Goal: Task Accomplishment & Management: Manage account settings

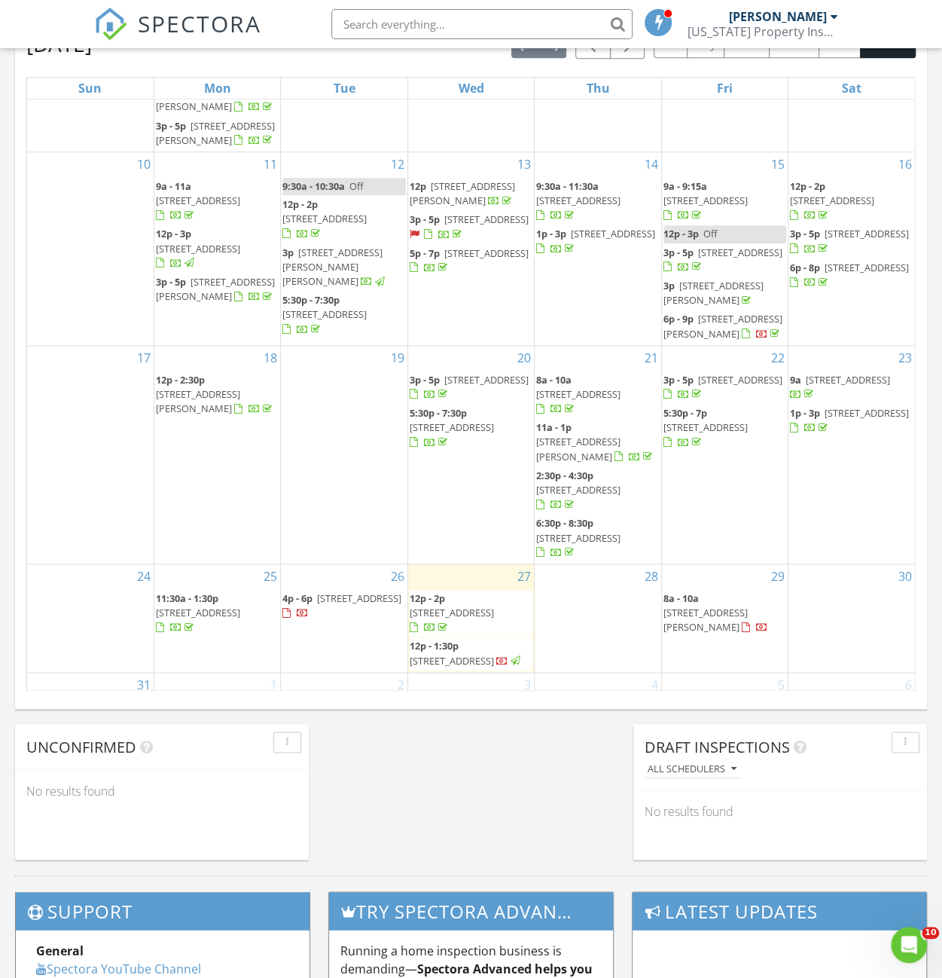
scroll to position [753, 0]
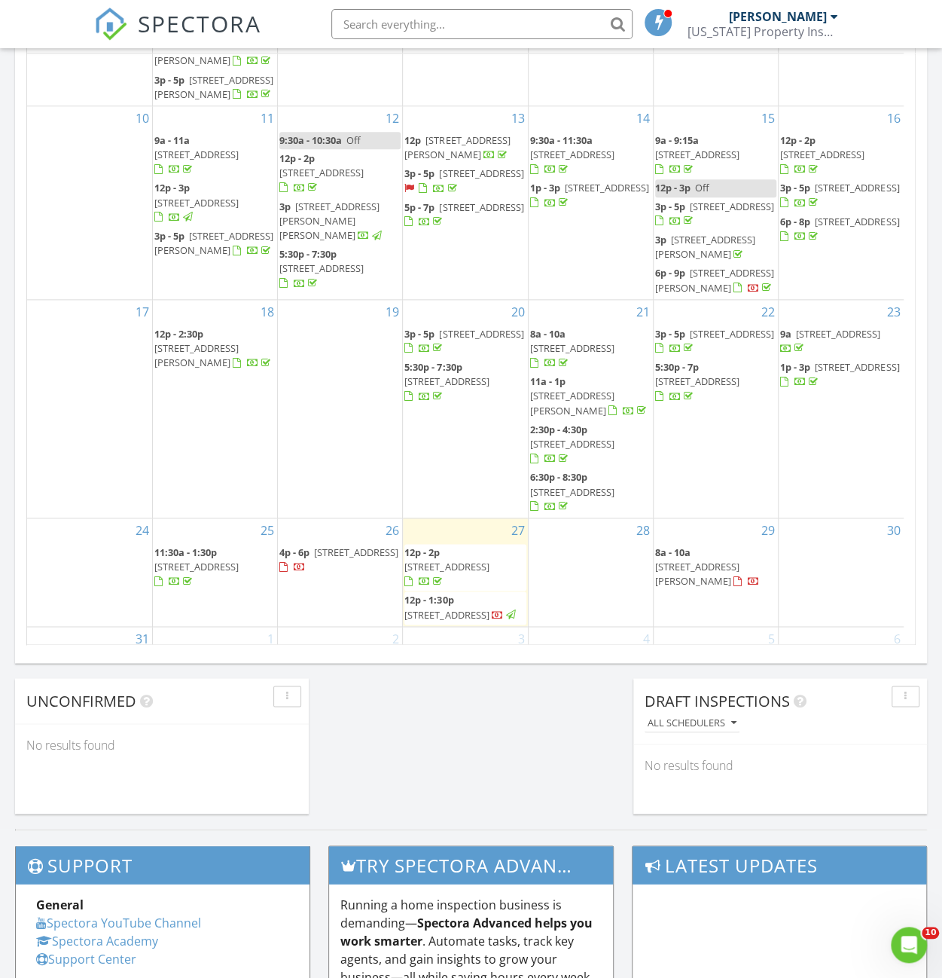
drag, startPoint x: 333, startPoint y: 560, endPoint x: 331, endPoint y: 546, distance: 13.6
click at [331, 546] on span "4140 Brumby Ln, Cumming 30041" at bounding box center [356, 552] width 84 height 14
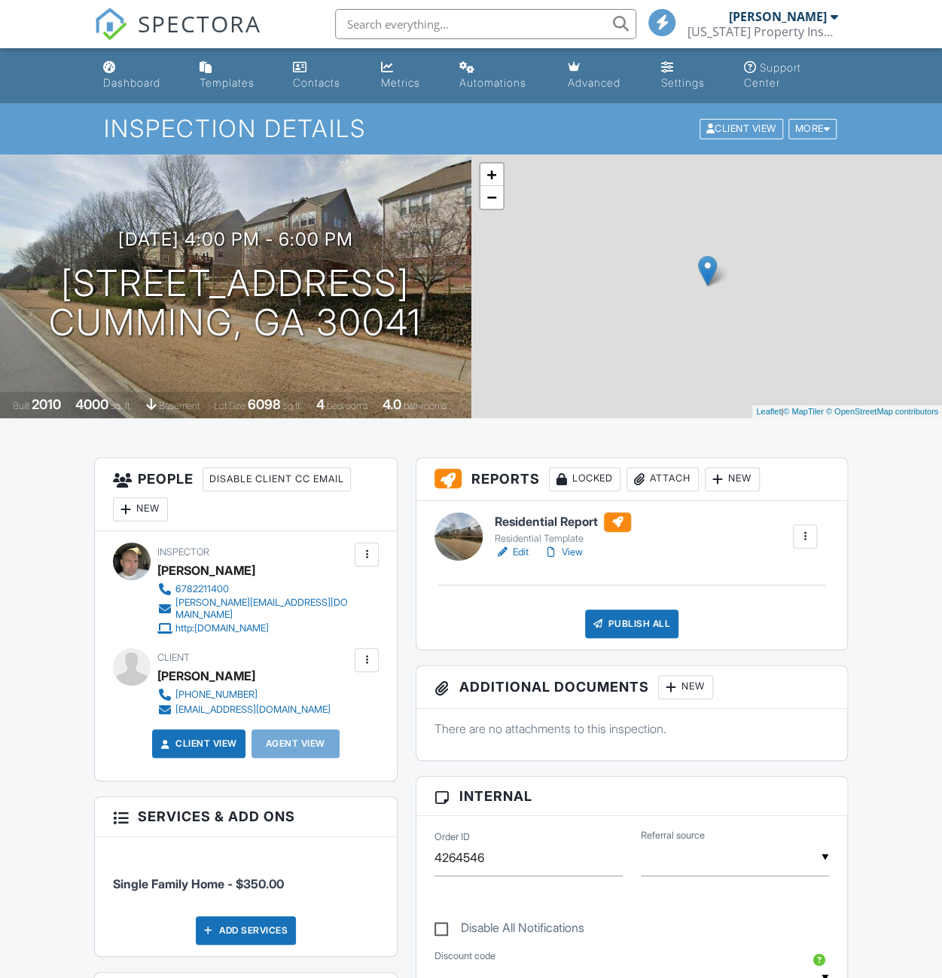
click at [188, 237] on h3 "08/26/2025 4:00 pm - 6:00 pm" at bounding box center [235, 239] width 235 height 20
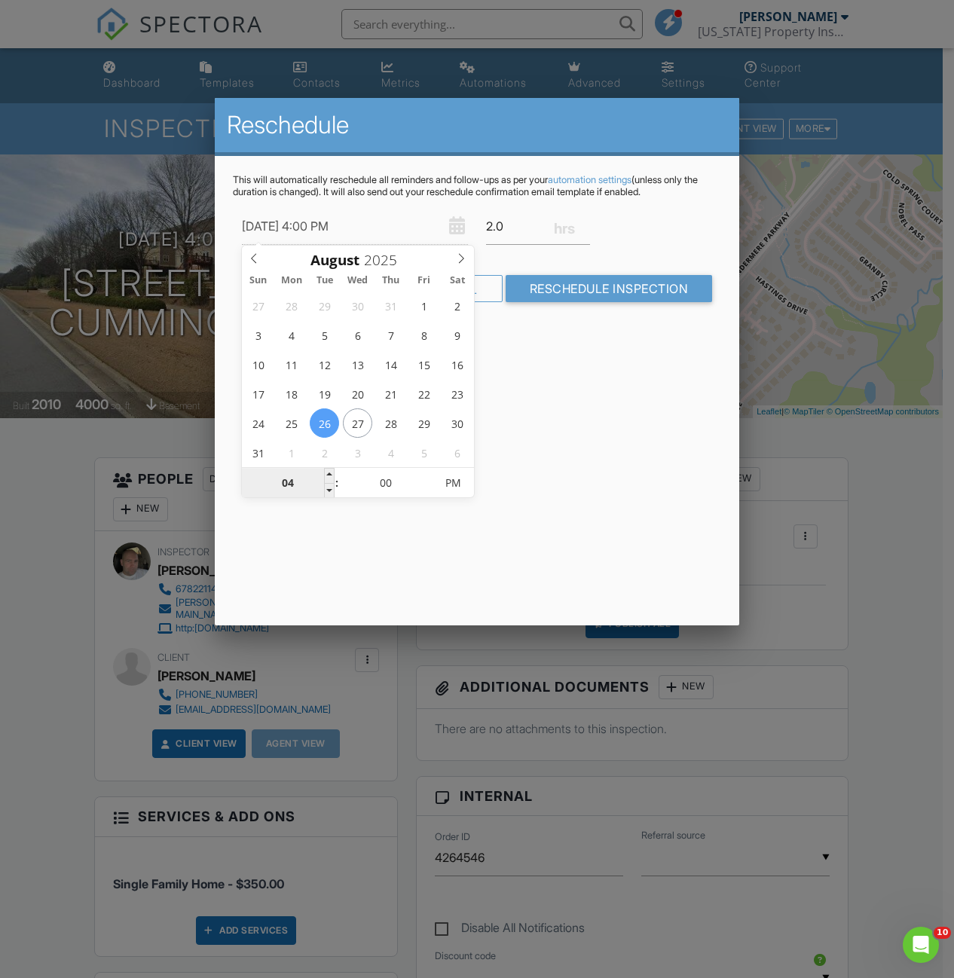
click at [322, 471] on input "04" at bounding box center [288, 484] width 93 height 30
type input "08/26/2025 5:00 PM"
type input "05"
click at [329, 469] on span at bounding box center [329, 475] width 11 height 15
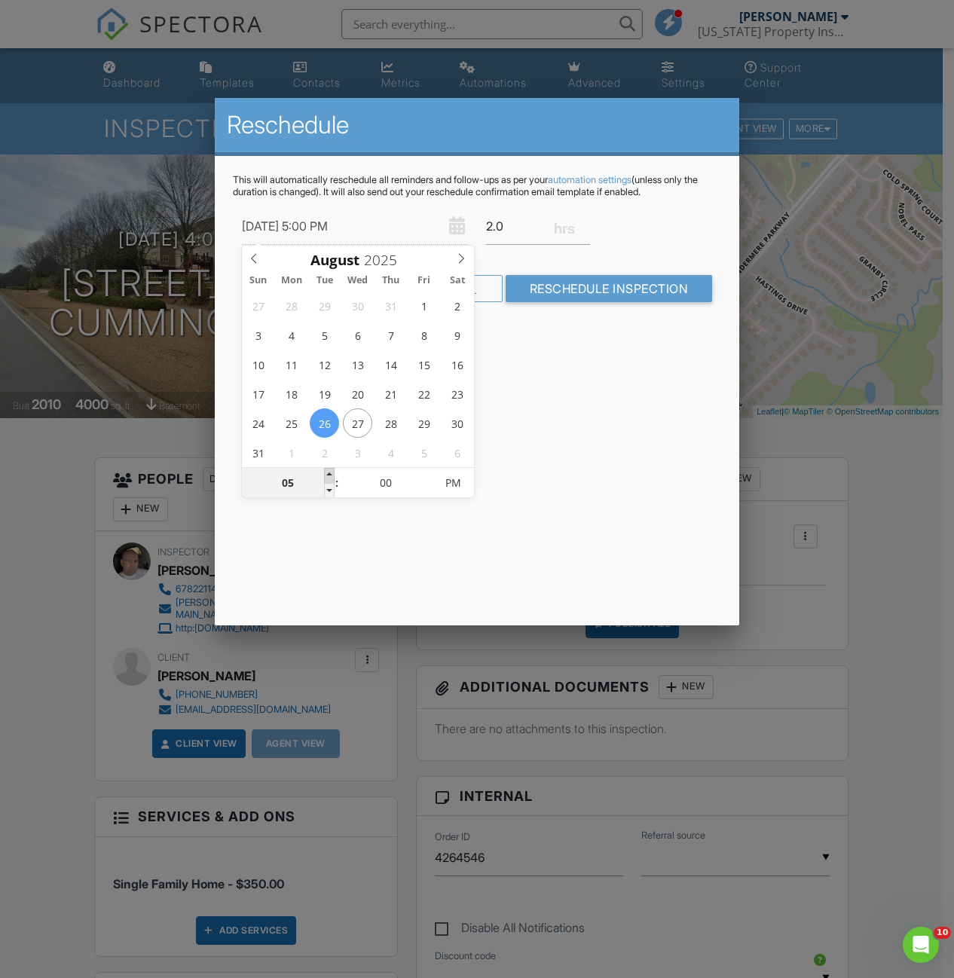
type input "08/26/2025 6:00 PM"
type input "06"
click at [329, 469] on span at bounding box center [329, 475] width 11 height 15
type input "08/26/2025 7:00 PM"
type input "07"
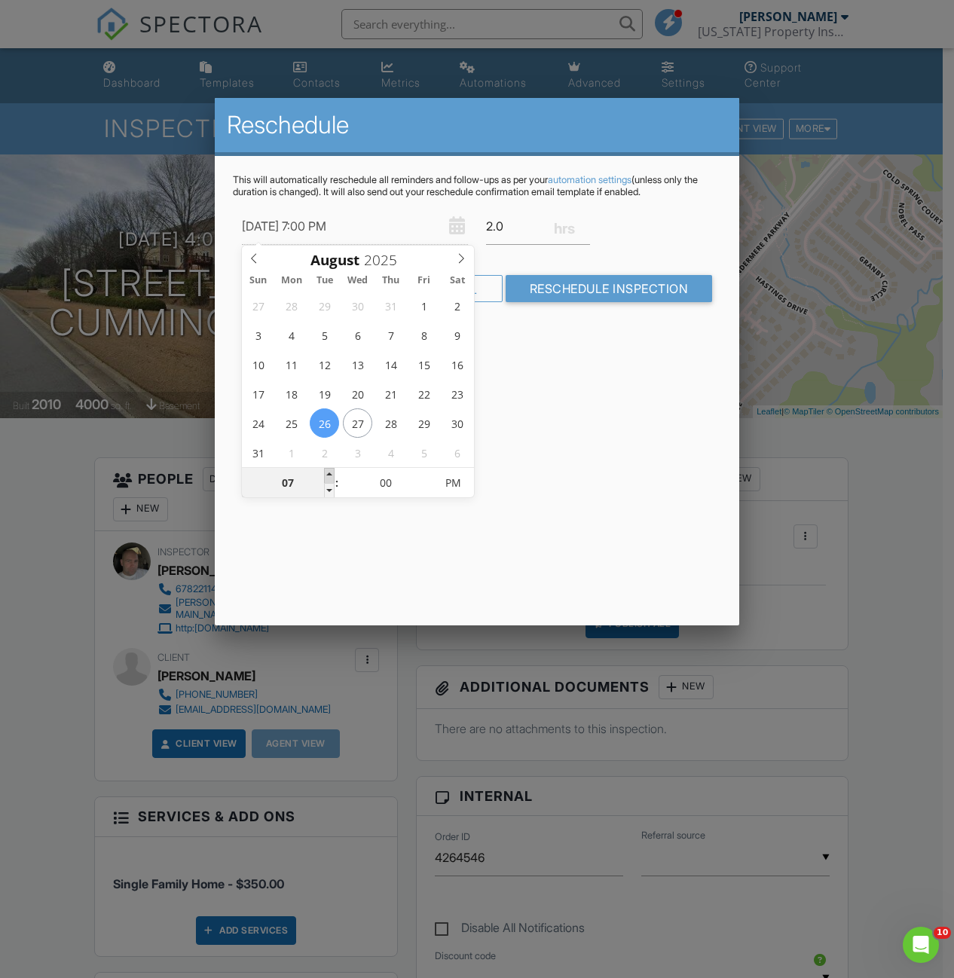
click at [329, 469] on span at bounding box center [329, 475] width 11 height 15
type input "08/26/2025 8:00 PM"
type input "08"
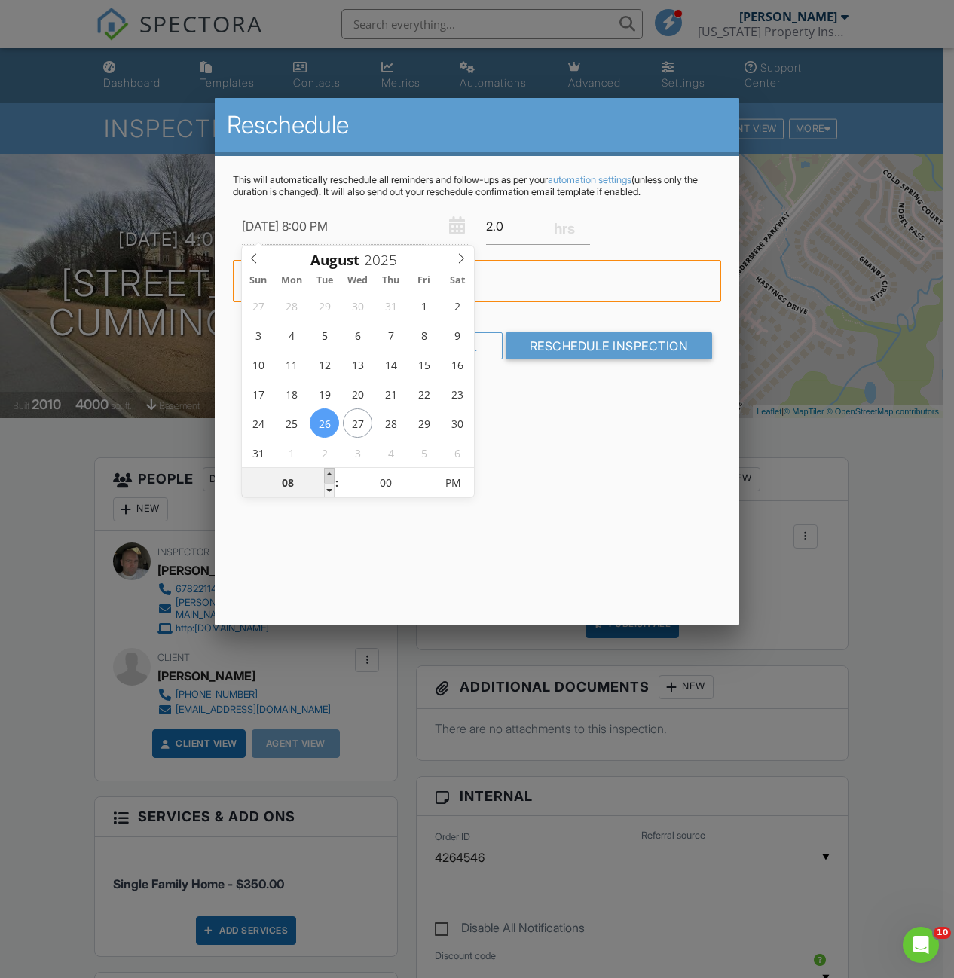
click at [329, 469] on span at bounding box center [329, 475] width 11 height 15
type input "08/26/2025 9:00 PM"
type input "09"
click at [329, 469] on span at bounding box center [329, 475] width 11 height 15
type input "08/26/2025 10:00 PM"
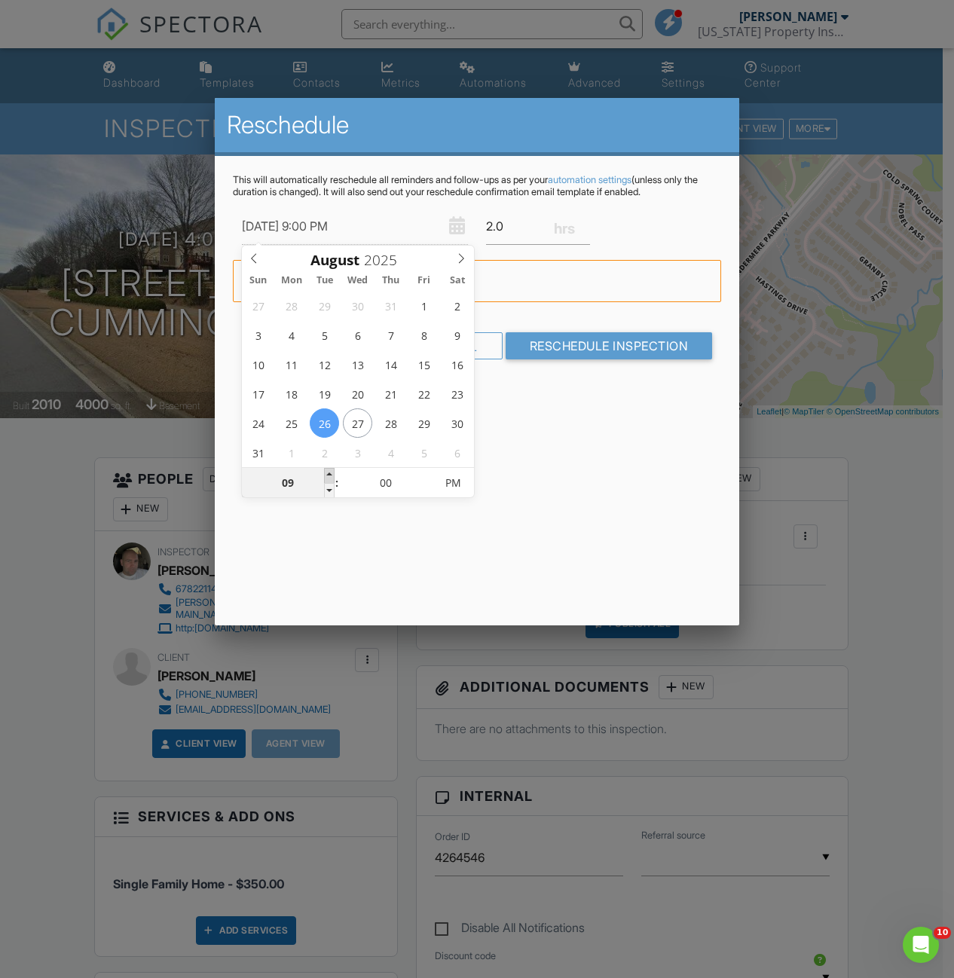
type input "10"
click at [329, 469] on span at bounding box center [329, 475] width 11 height 15
type input "08/26/2025 11:00 PM"
type input "11"
click at [329, 469] on span at bounding box center [329, 475] width 11 height 15
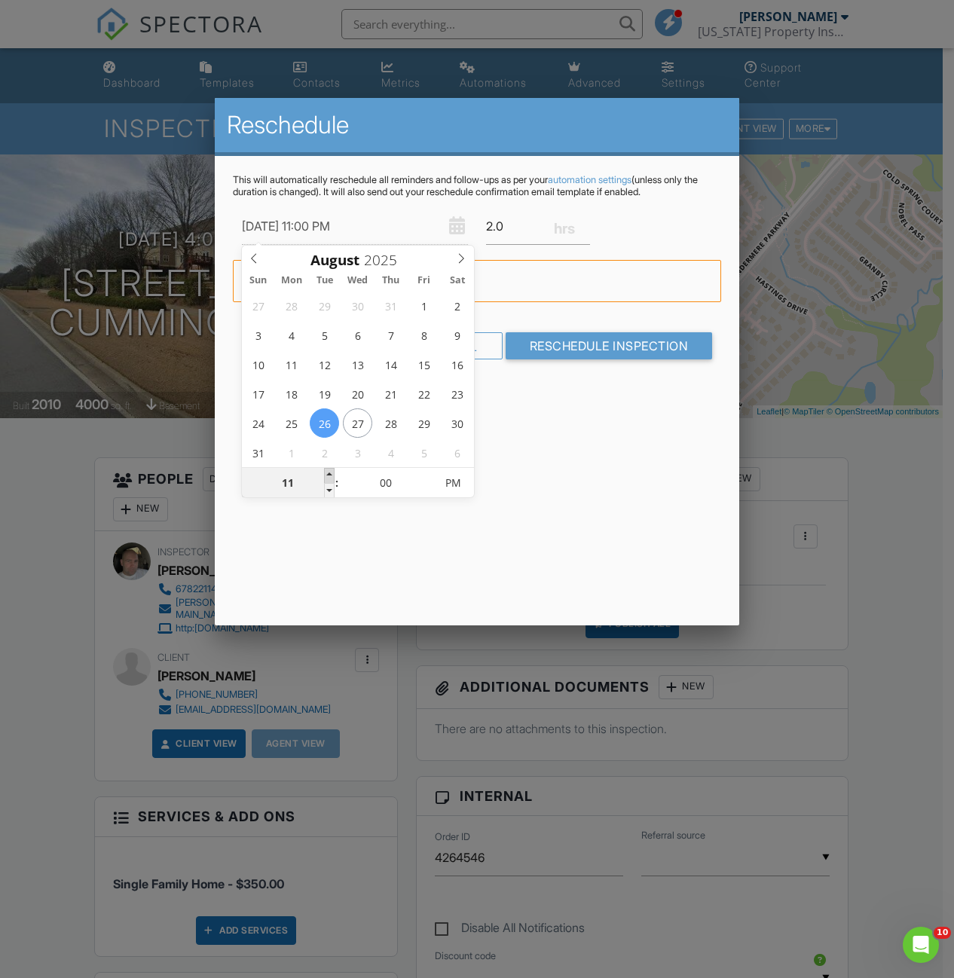
type input "08/26/2025 12:00 AM"
type input "12"
click at [329, 468] on span at bounding box center [329, 475] width 11 height 15
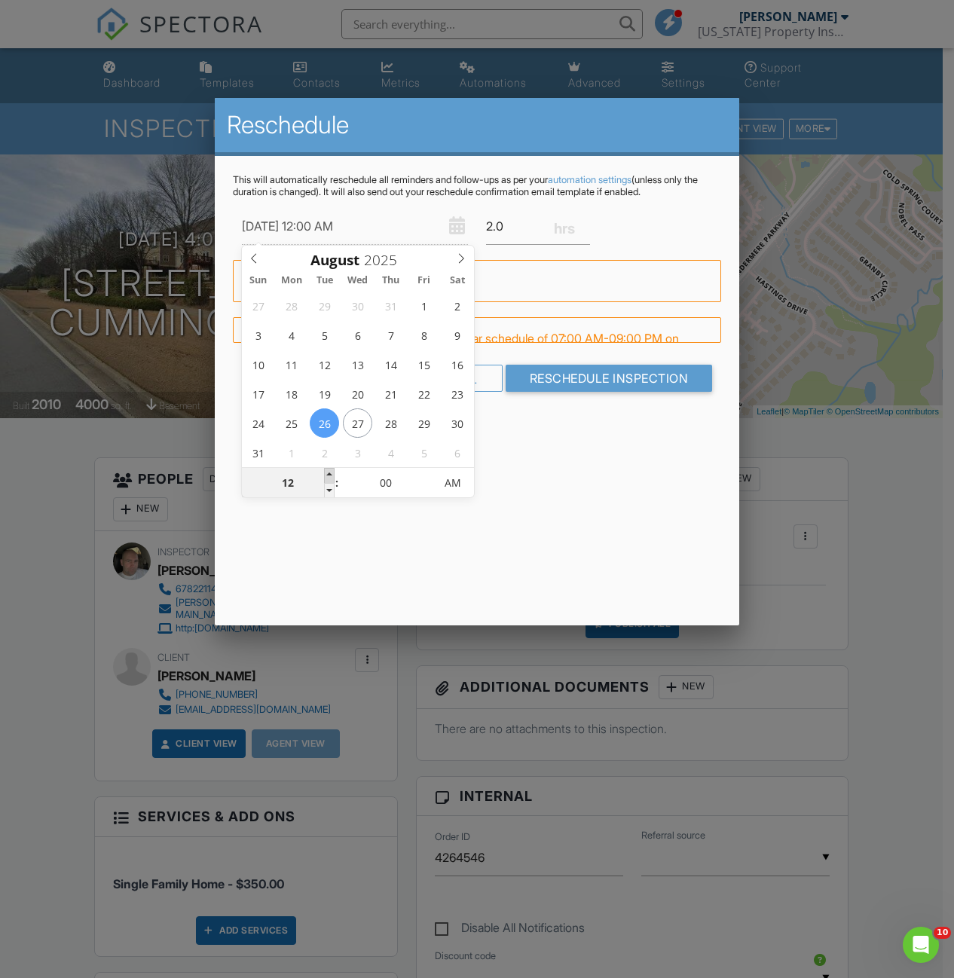
type input "08/26/2025 1:00 AM"
type input "01"
click at [329, 468] on span at bounding box center [329, 475] width 11 height 15
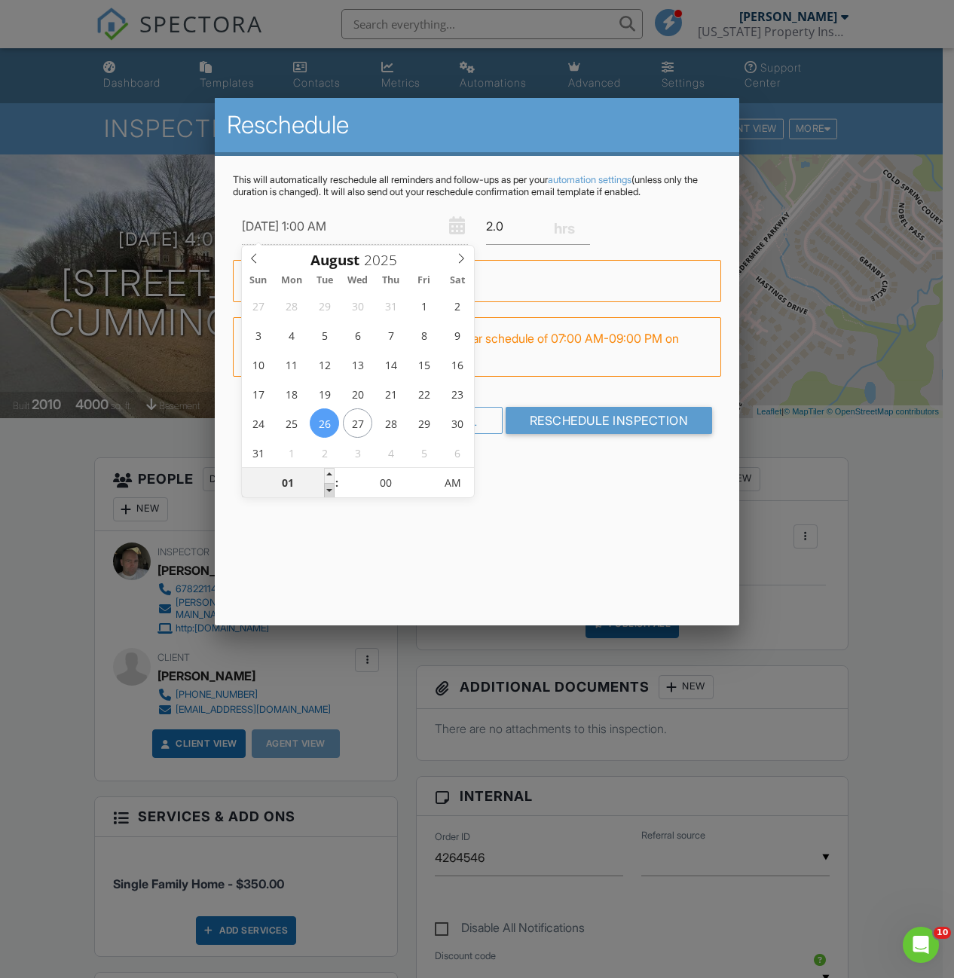
type input "08/26/2025 12:00 AM"
type input "12"
click at [327, 490] on span at bounding box center [329, 490] width 11 height 15
type input "08/26/2025 11:00 PM"
type input "11"
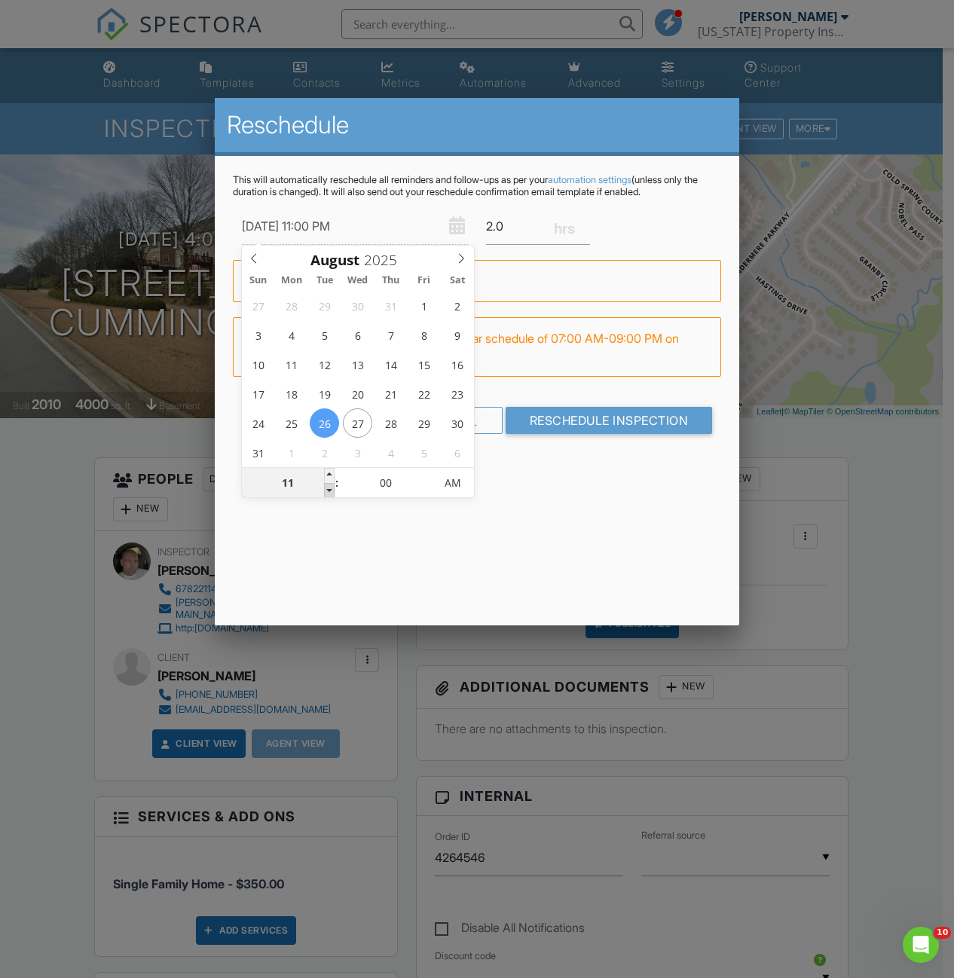
click at [327, 490] on span at bounding box center [329, 490] width 11 height 15
type input "08/26/2025 10:00 PM"
type input "10"
click at [327, 490] on span at bounding box center [329, 490] width 11 height 15
type input "08/26/2025 9:00 PM"
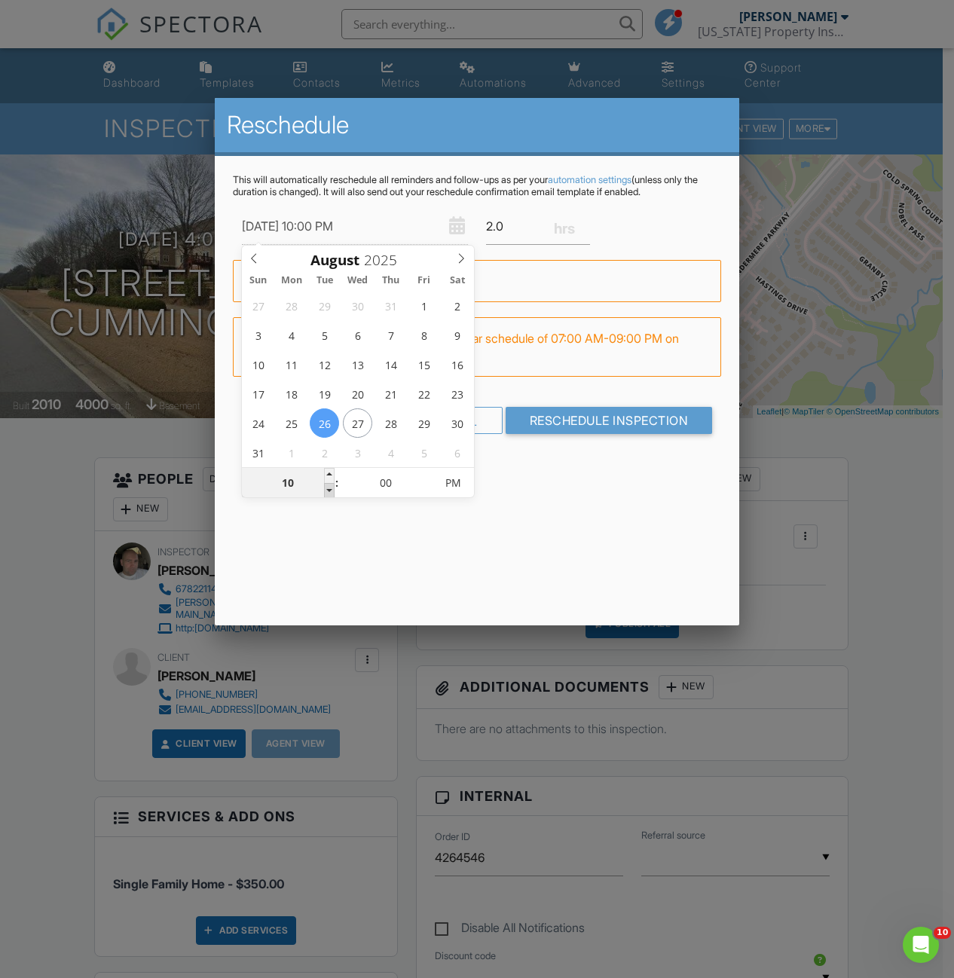
type input "09"
click at [327, 489] on span at bounding box center [329, 490] width 11 height 15
type input "08/26/2025 8:00 PM"
type input "08"
click at [327, 489] on span at bounding box center [329, 490] width 11 height 15
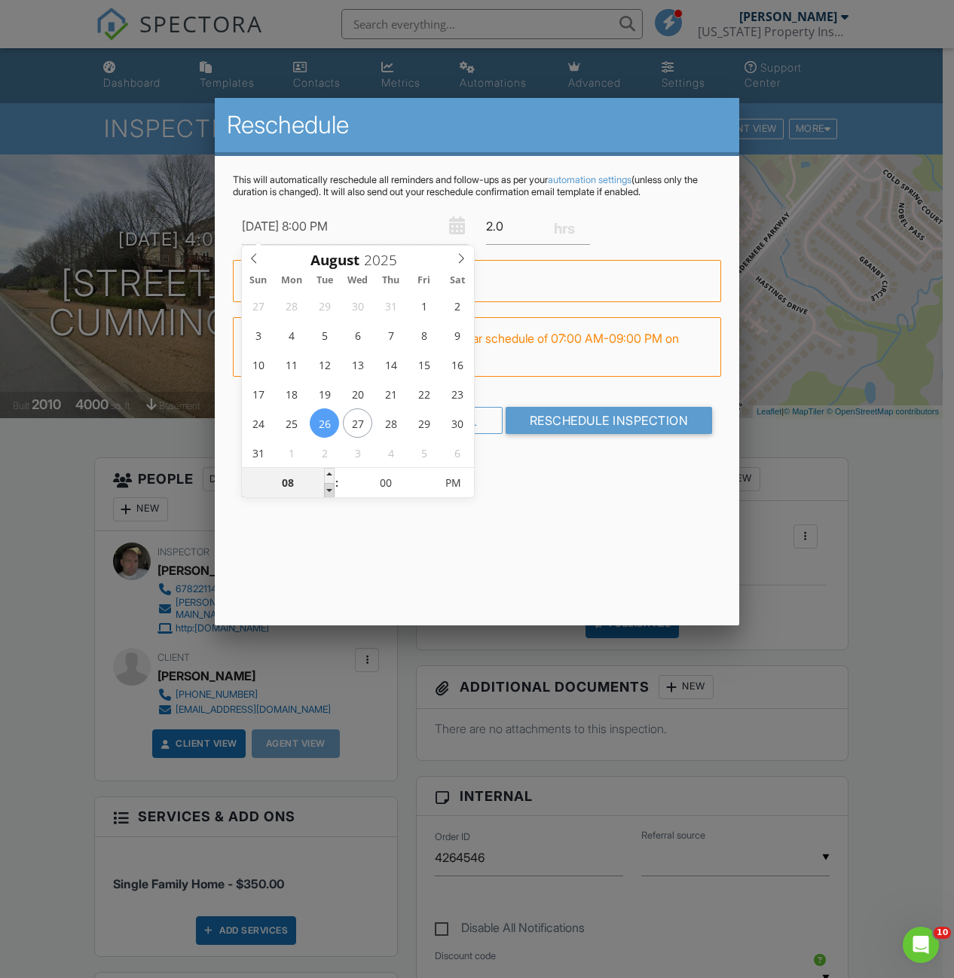
type input "08/26/2025 7:00 PM"
type input "07"
click at [327, 488] on span at bounding box center [329, 490] width 11 height 15
type input "08/26/2025 6:00 PM"
type input "06"
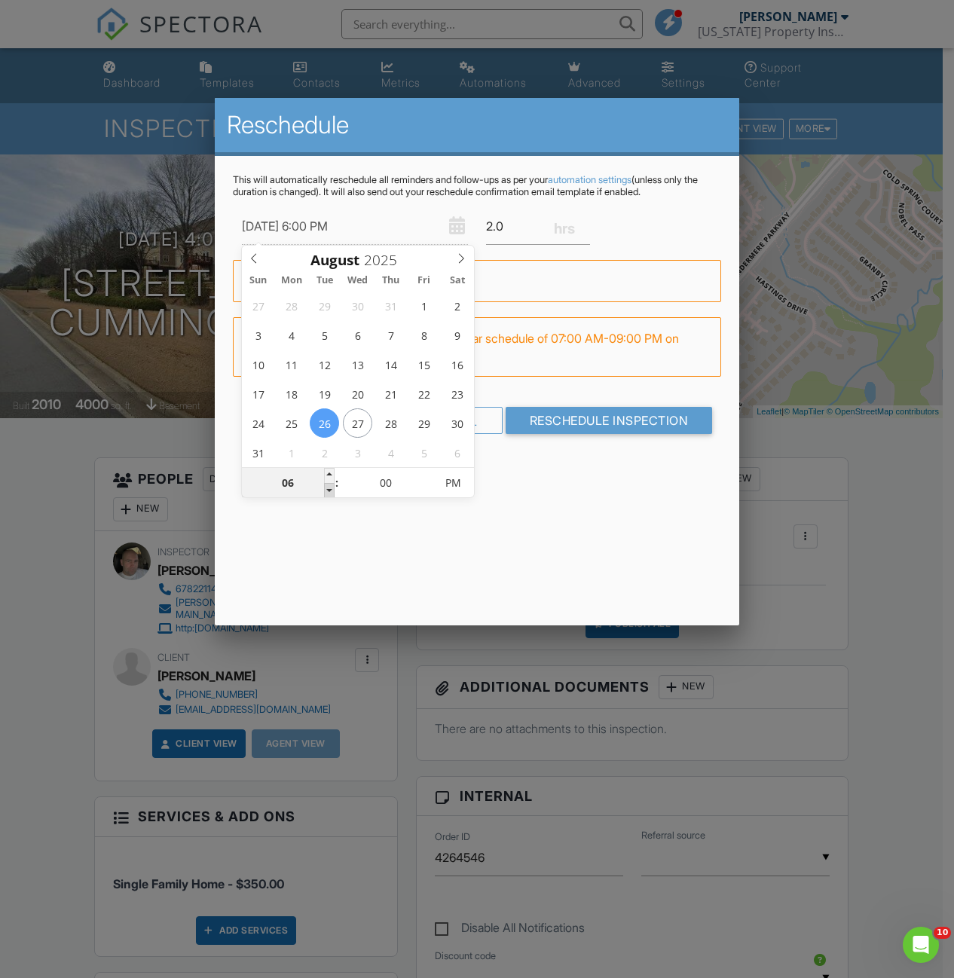
click at [327, 487] on span at bounding box center [329, 490] width 11 height 15
type input "08/26/2025 5:00 PM"
type input "05"
click at [327, 487] on span at bounding box center [329, 490] width 11 height 15
type input "08/26/2025 4:00 PM"
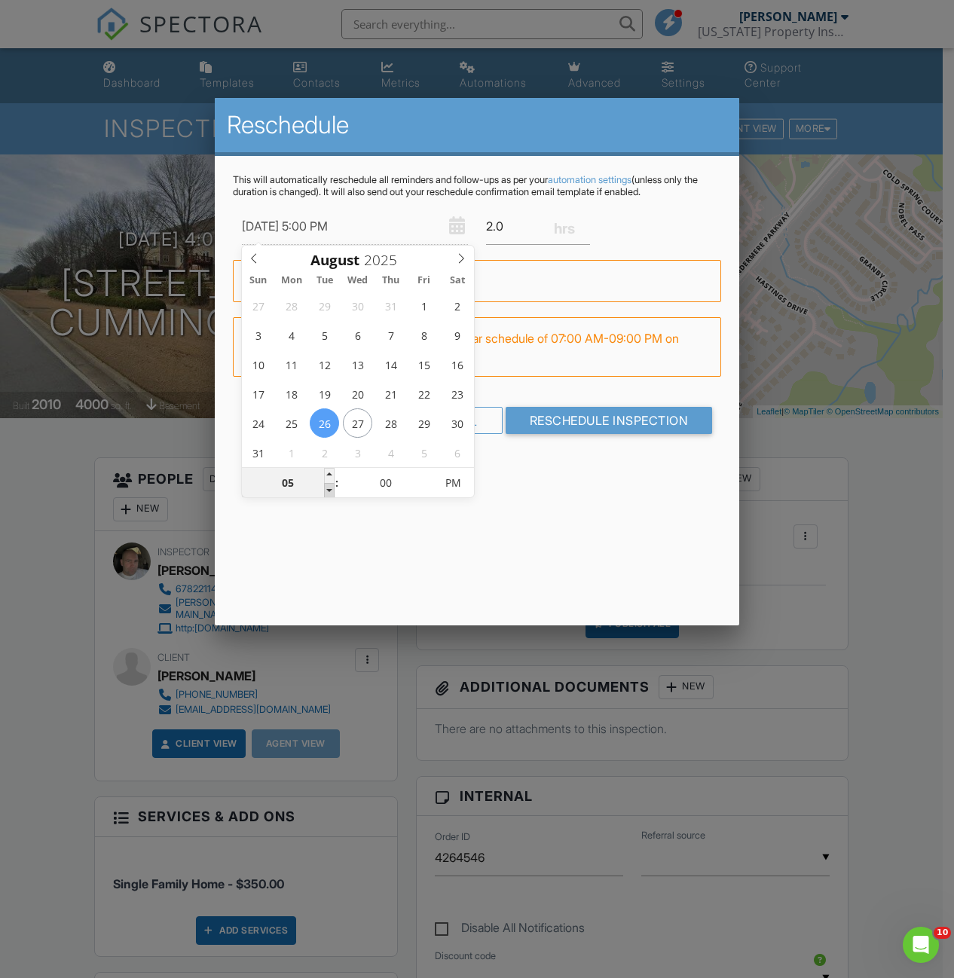
type input "04"
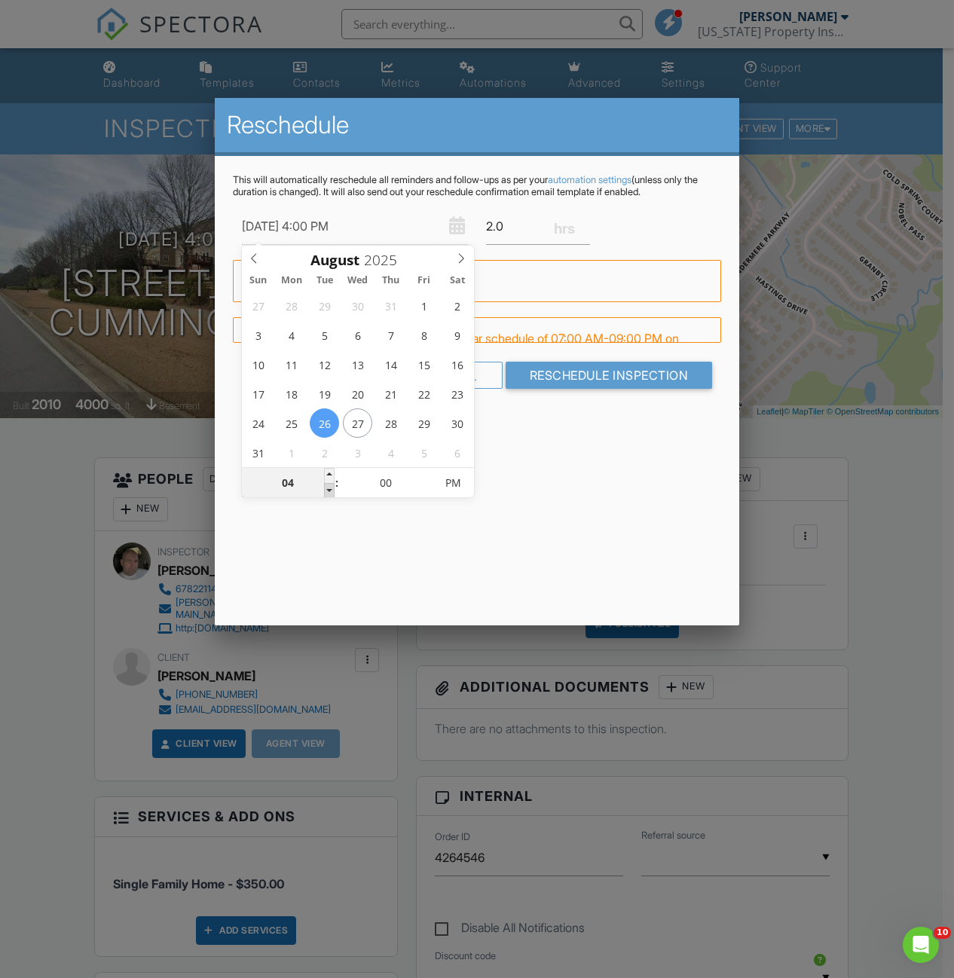
click at [327, 487] on span at bounding box center [329, 490] width 11 height 15
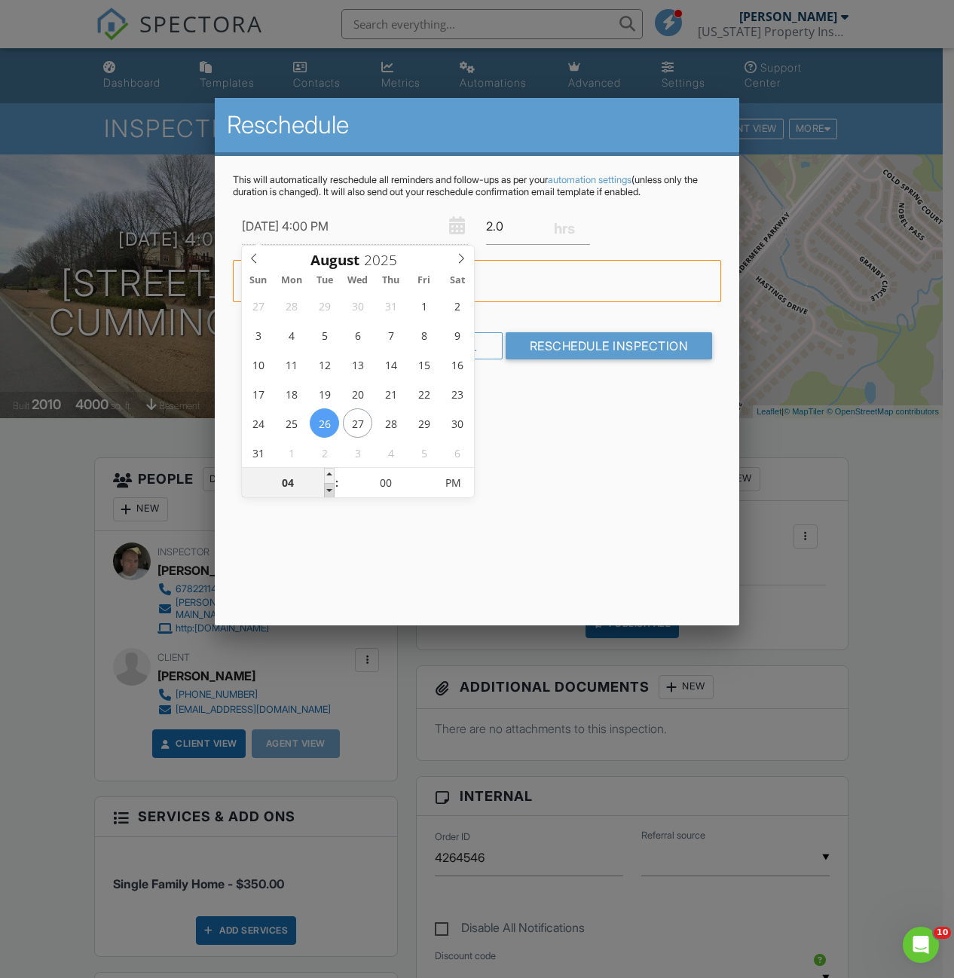
type input "08/26/2025 3:00 PM"
type input "03"
click at [327, 487] on span at bounding box center [329, 490] width 11 height 15
type input "08/26/2025 2:00 PM"
type input "02"
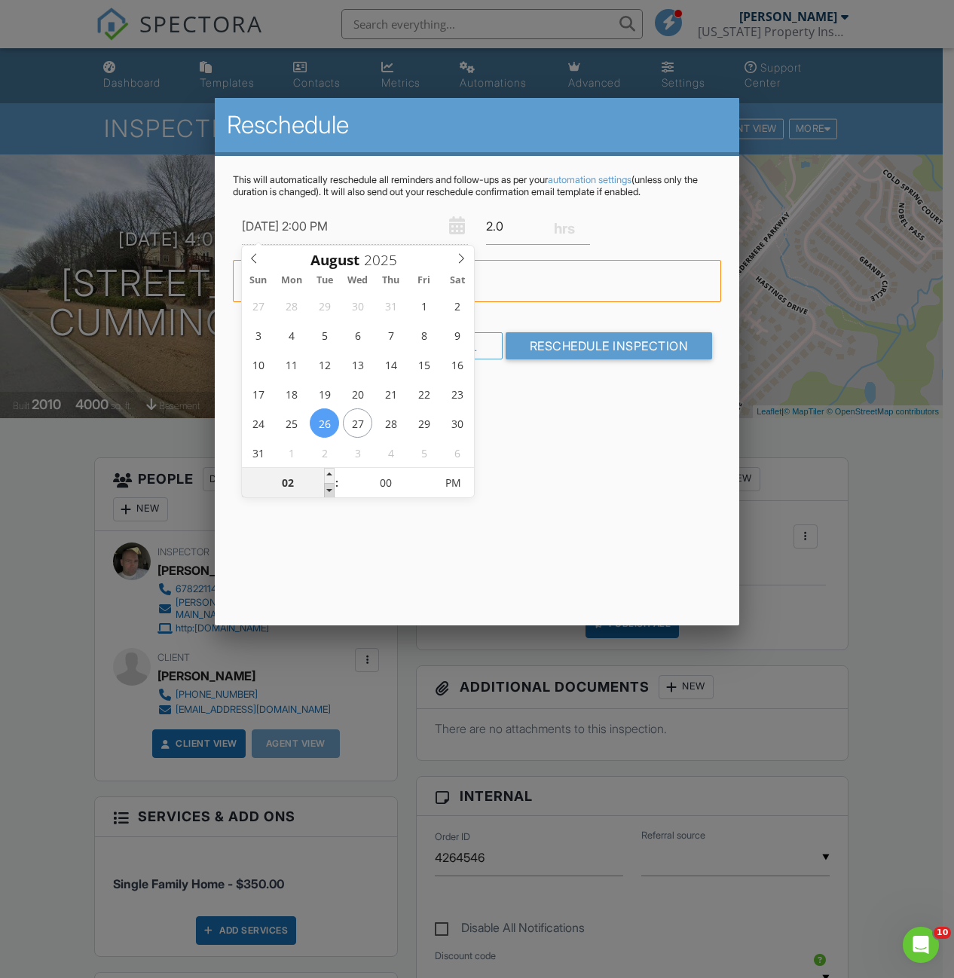
click at [327, 487] on span at bounding box center [329, 490] width 11 height 15
type input "08/26/2025 1:00 PM"
type input "01"
click at [327, 487] on span at bounding box center [329, 490] width 11 height 15
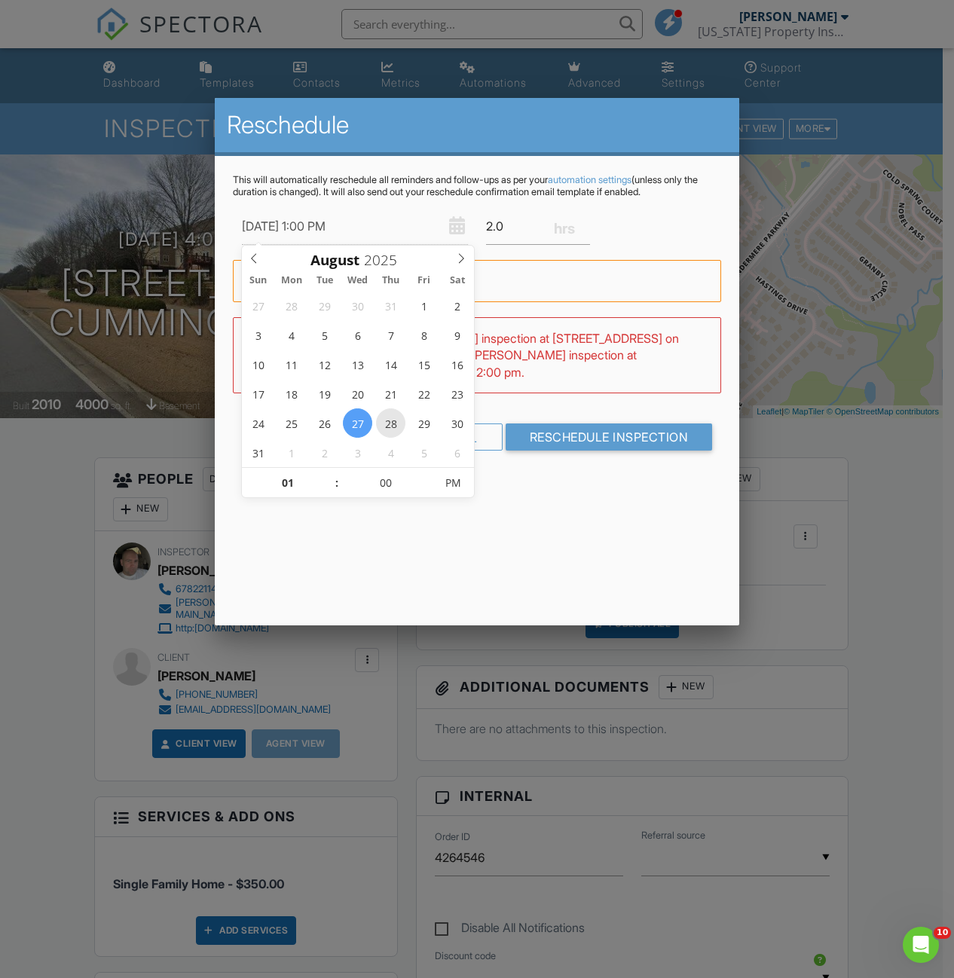
type input "08/28/2025 1:00 PM"
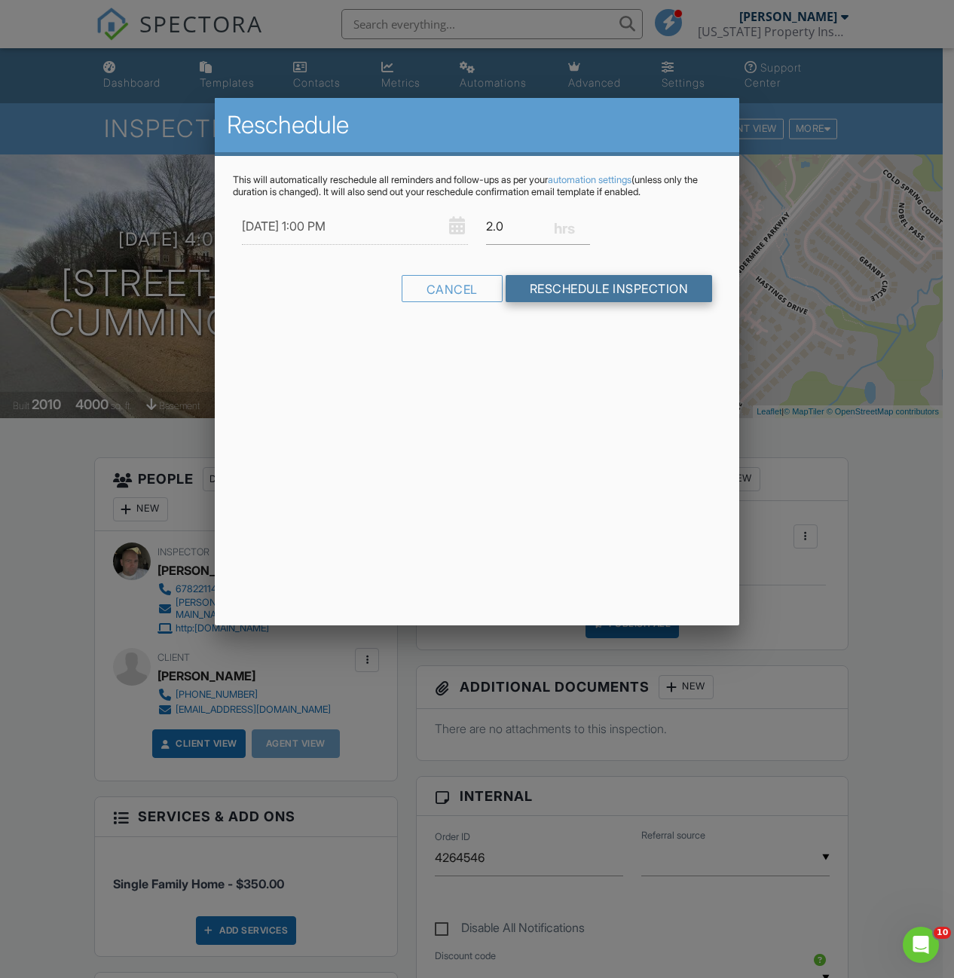
click at [594, 298] on input "Reschedule Inspection" at bounding box center [608, 288] width 207 height 27
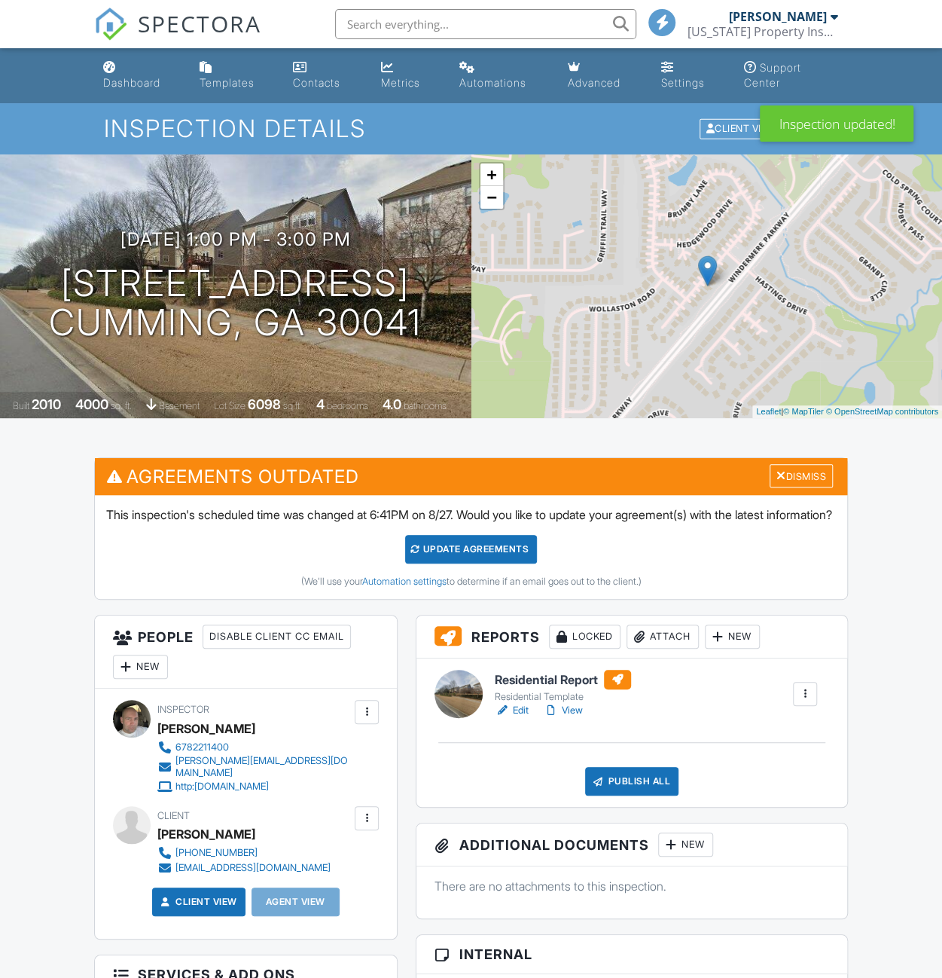
click at [459, 554] on div "Update Agreements" at bounding box center [471, 549] width 132 height 29
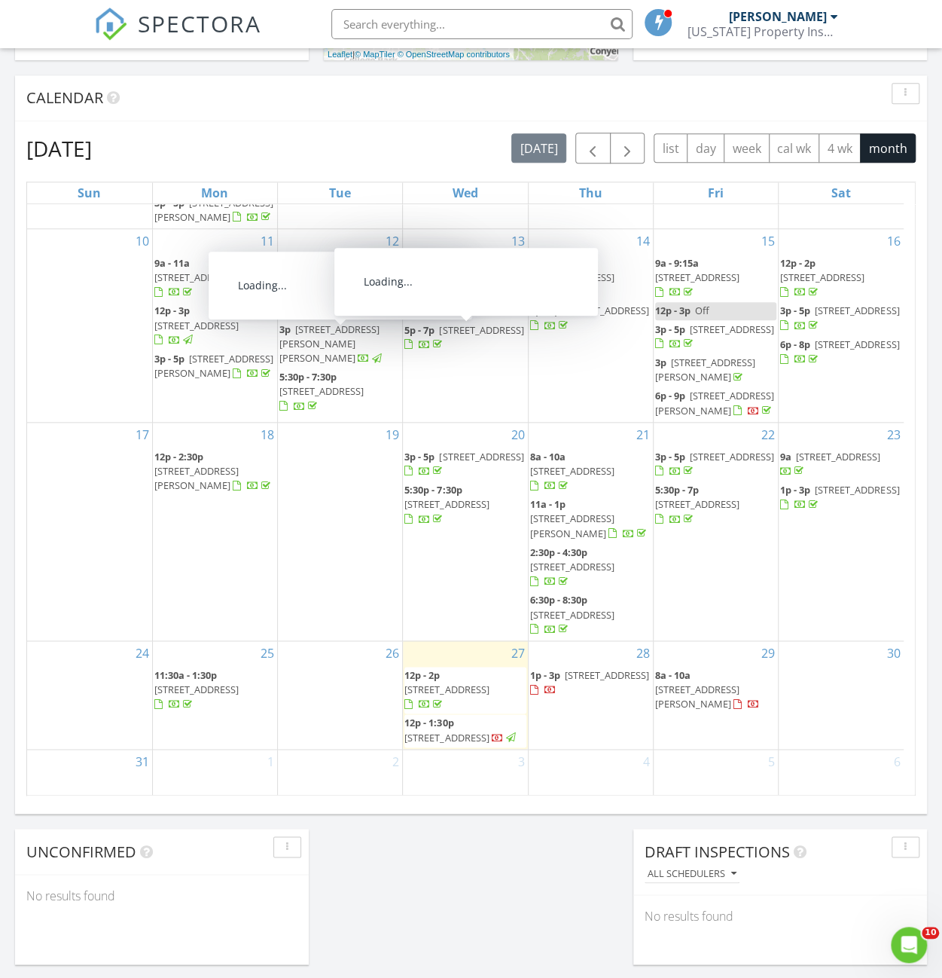
scroll to position [480, 0]
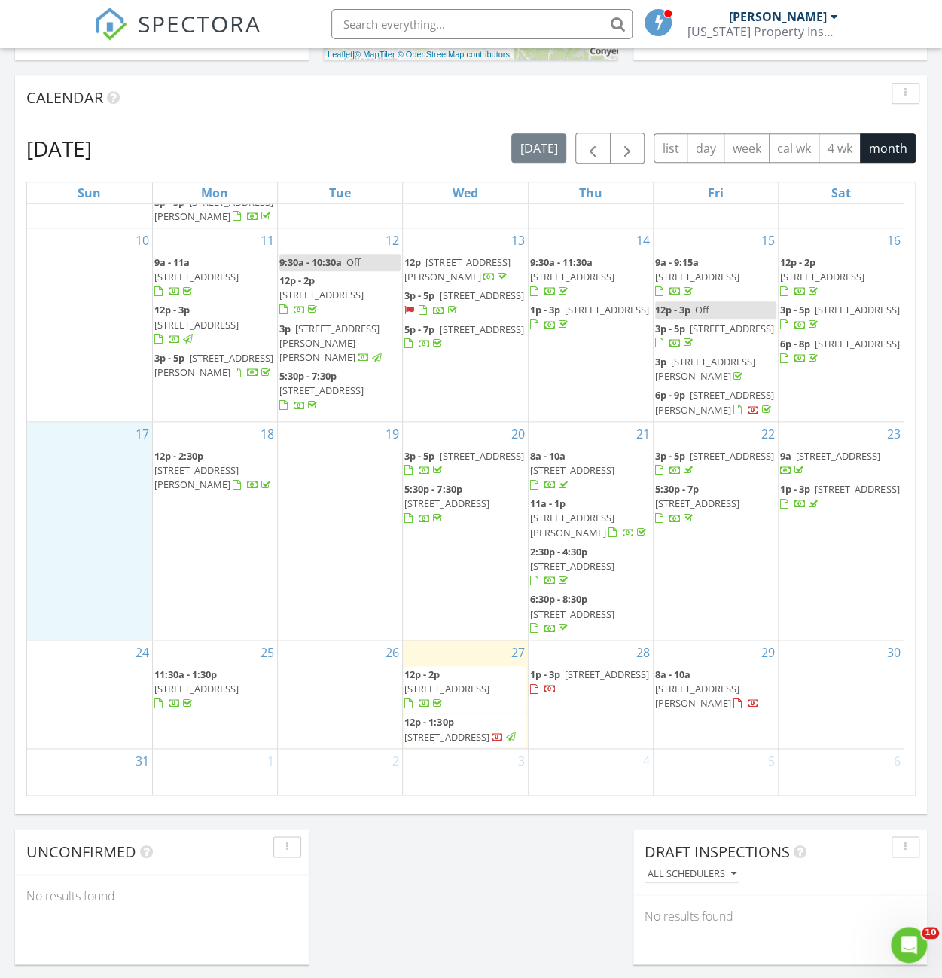
click at [73, 554] on div "17" at bounding box center [89, 531] width 125 height 218
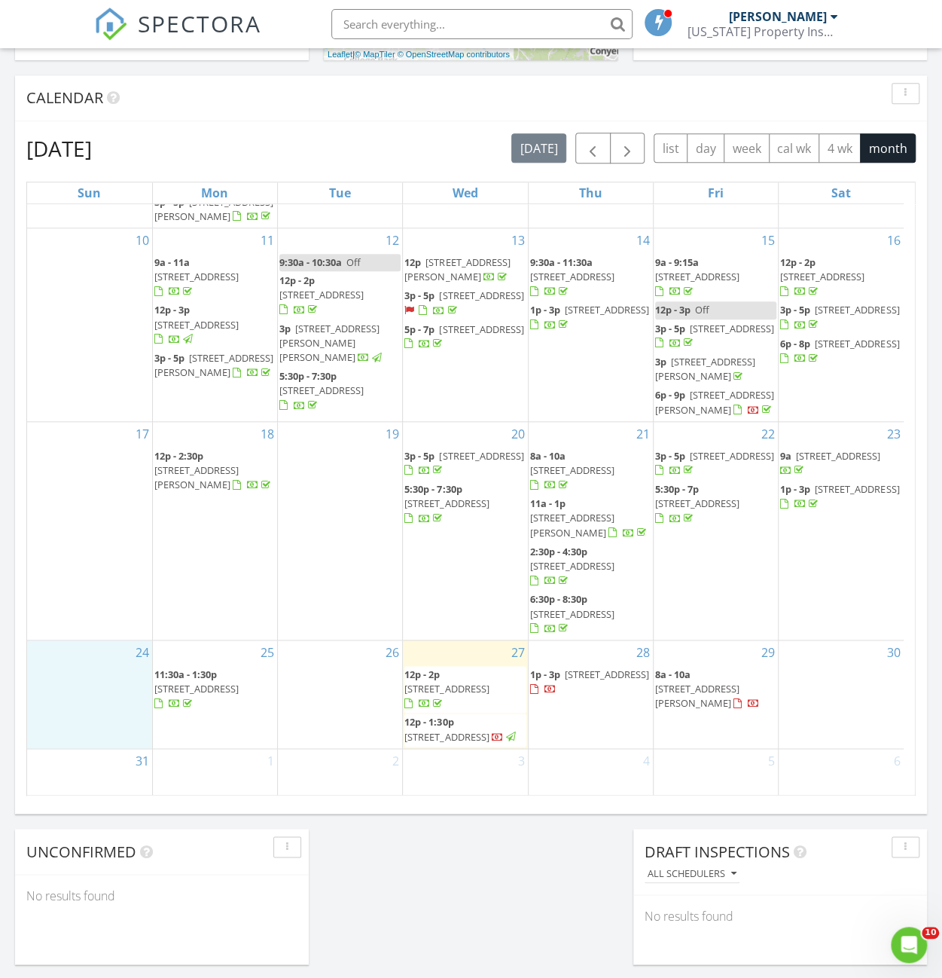
click at [62, 685] on div "24" at bounding box center [89, 694] width 125 height 108
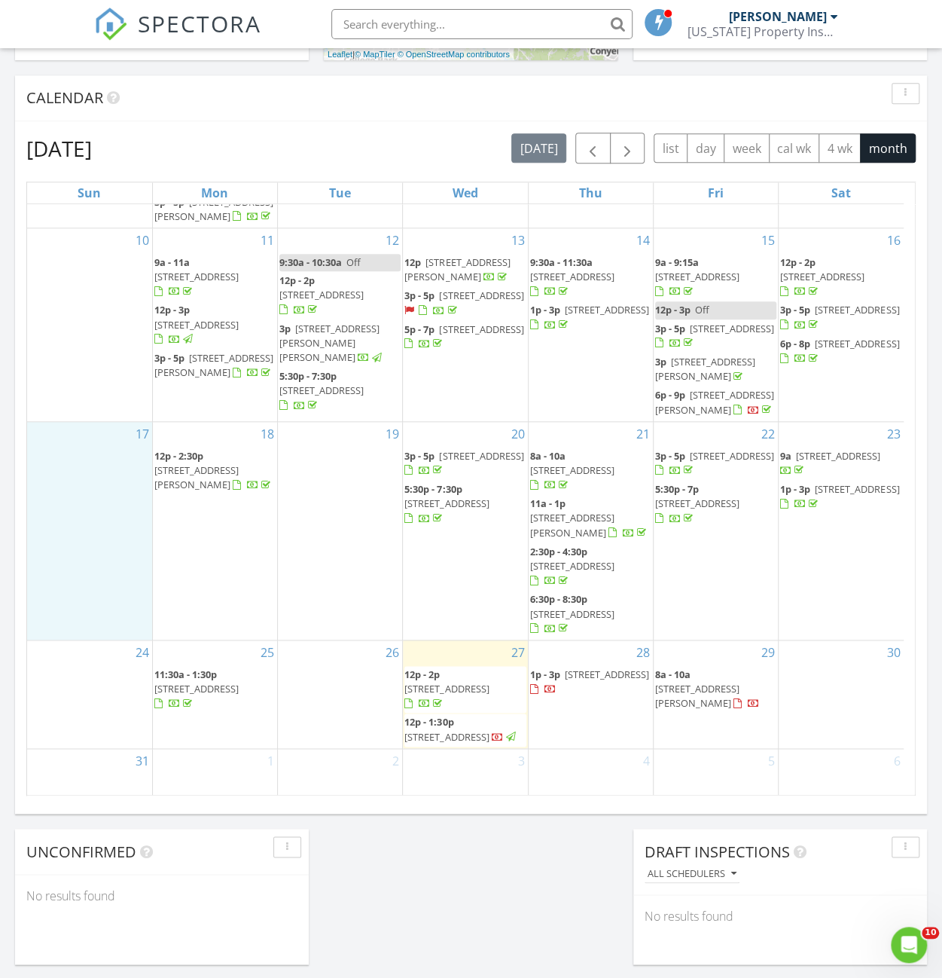
click at [93, 549] on div "17" at bounding box center [89, 531] width 125 height 218
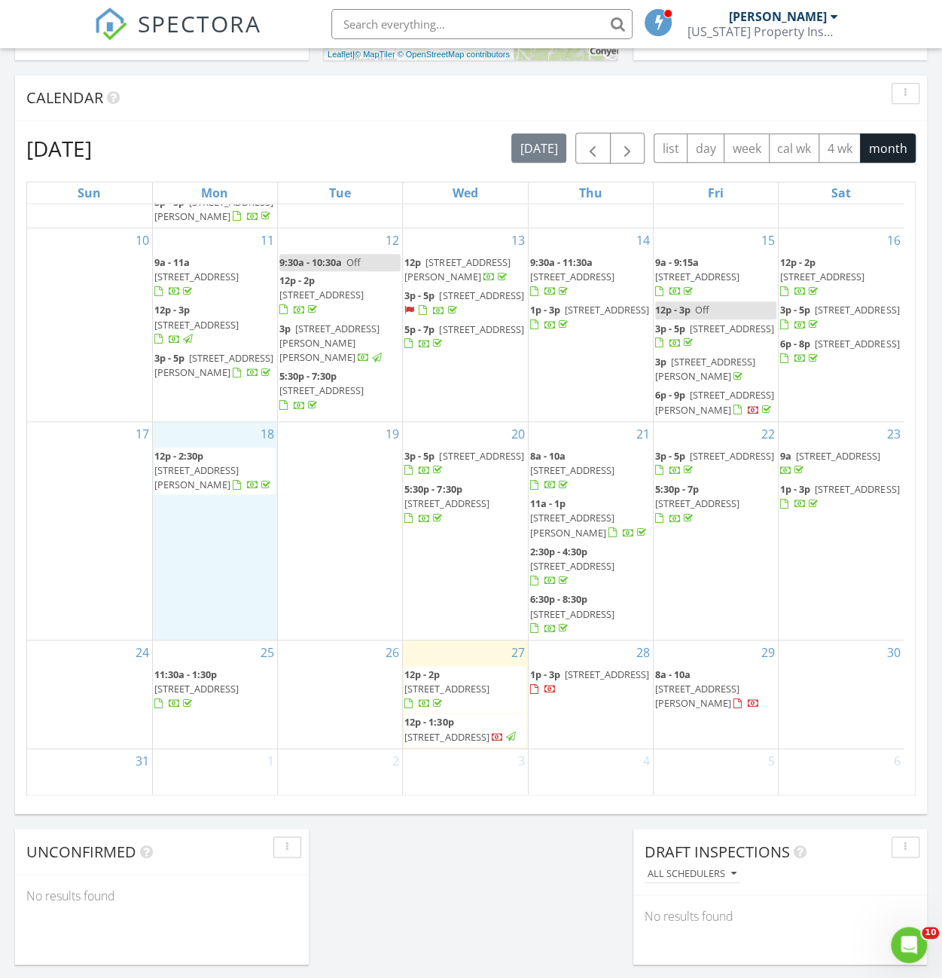
click at [176, 553] on div "18 12p - 2:30p 4050 Bonnett Creek Ln, Hoschton 30548" at bounding box center [215, 531] width 124 height 218
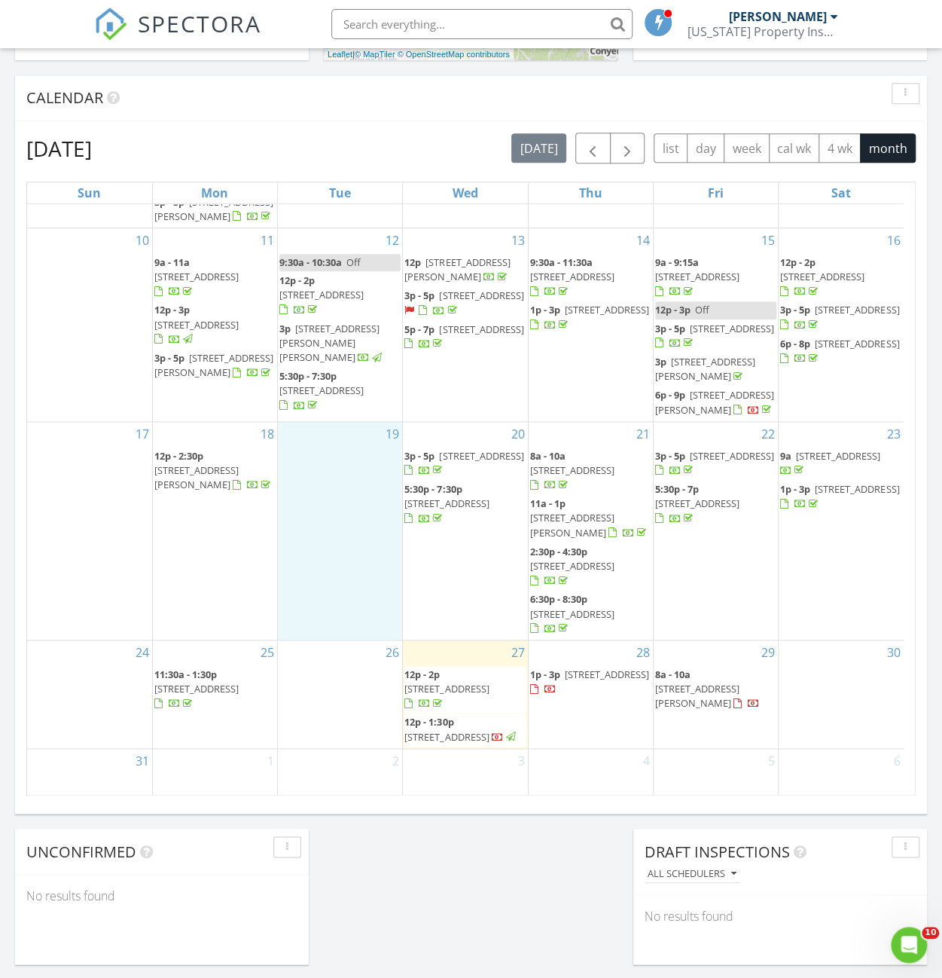
click at [297, 561] on div "19" at bounding box center [340, 531] width 124 height 218
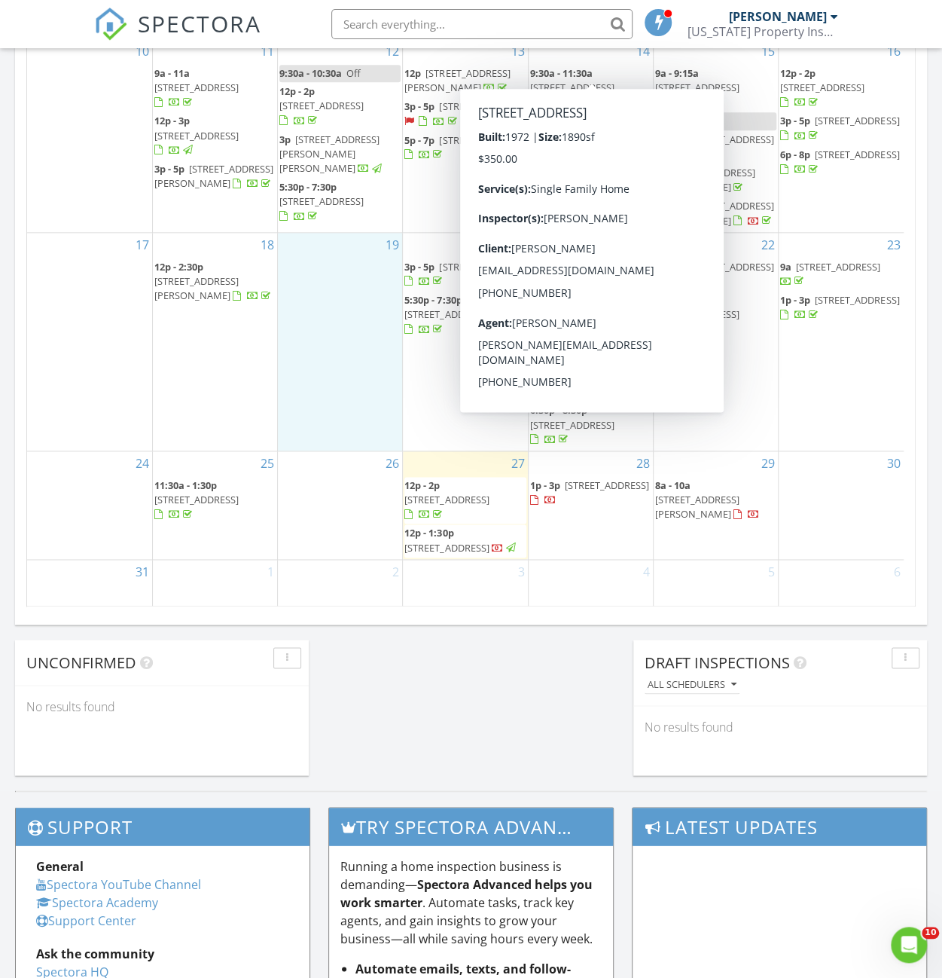
scroll to position [829, 0]
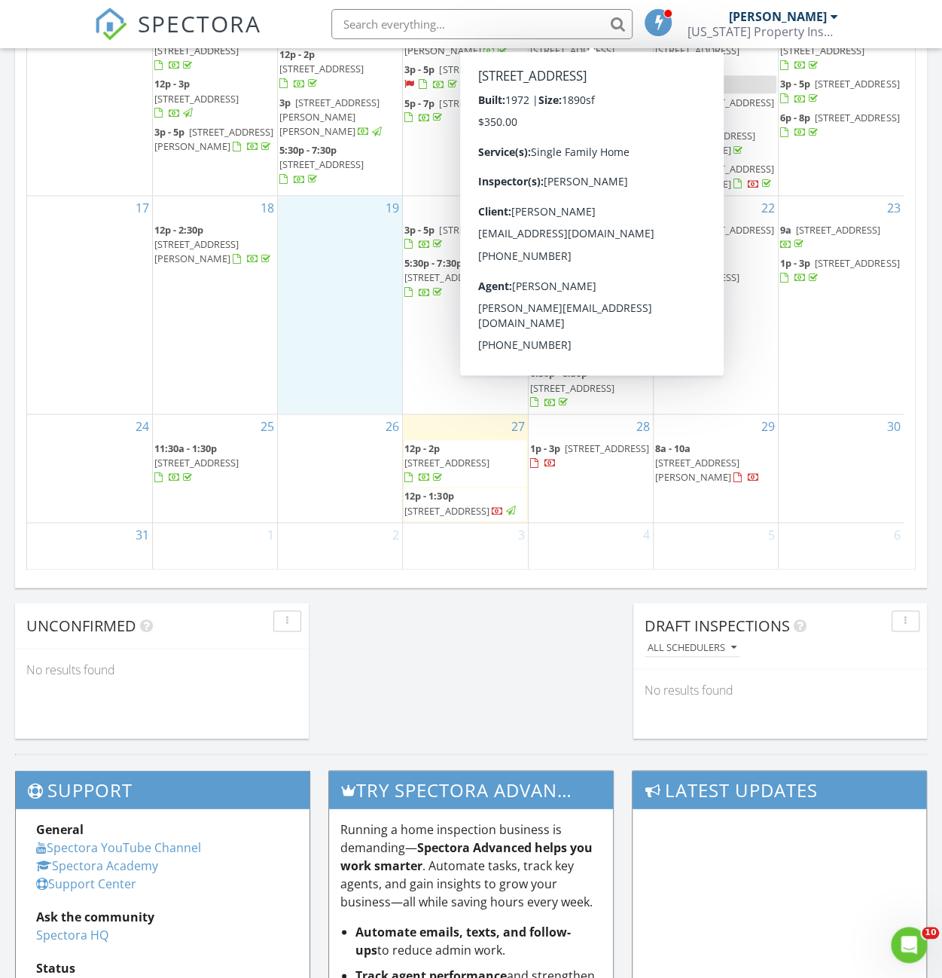
click at [450, 551] on div "3" at bounding box center [465, 547] width 124 height 49
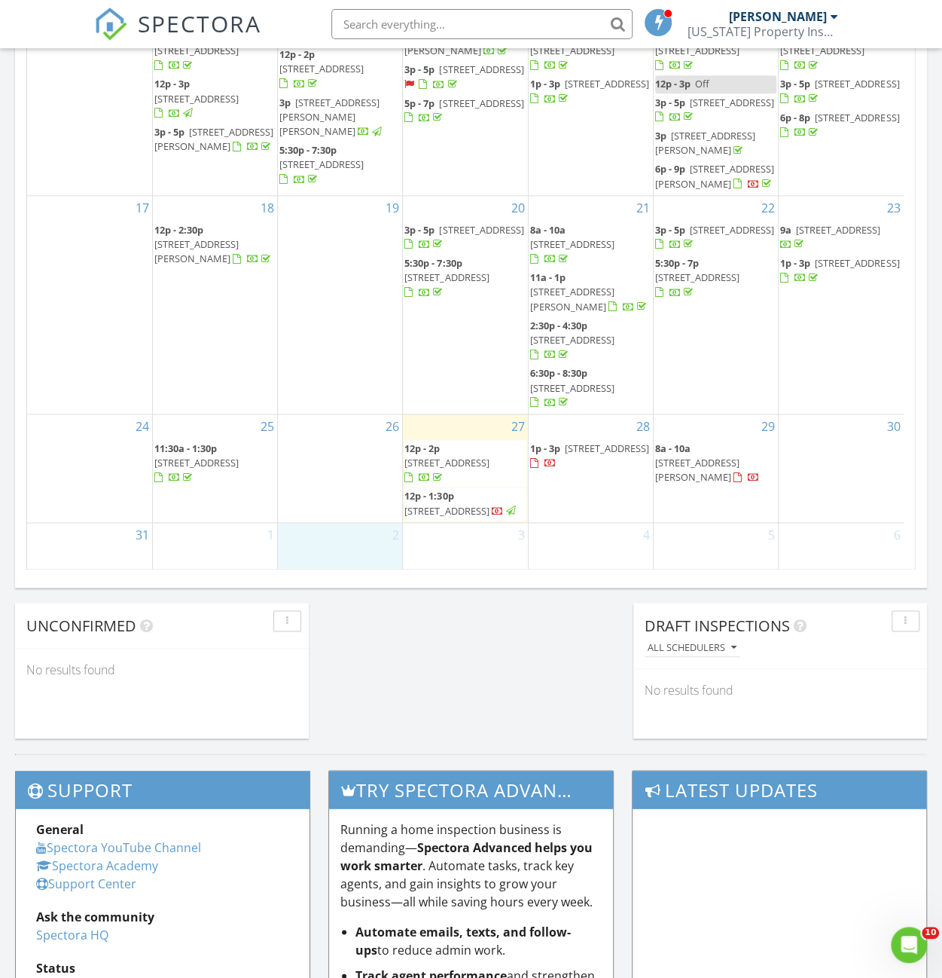
click at [319, 551] on div "2" at bounding box center [340, 547] width 124 height 49
click at [203, 543] on div "1" at bounding box center [215, 547] width 124 height 49
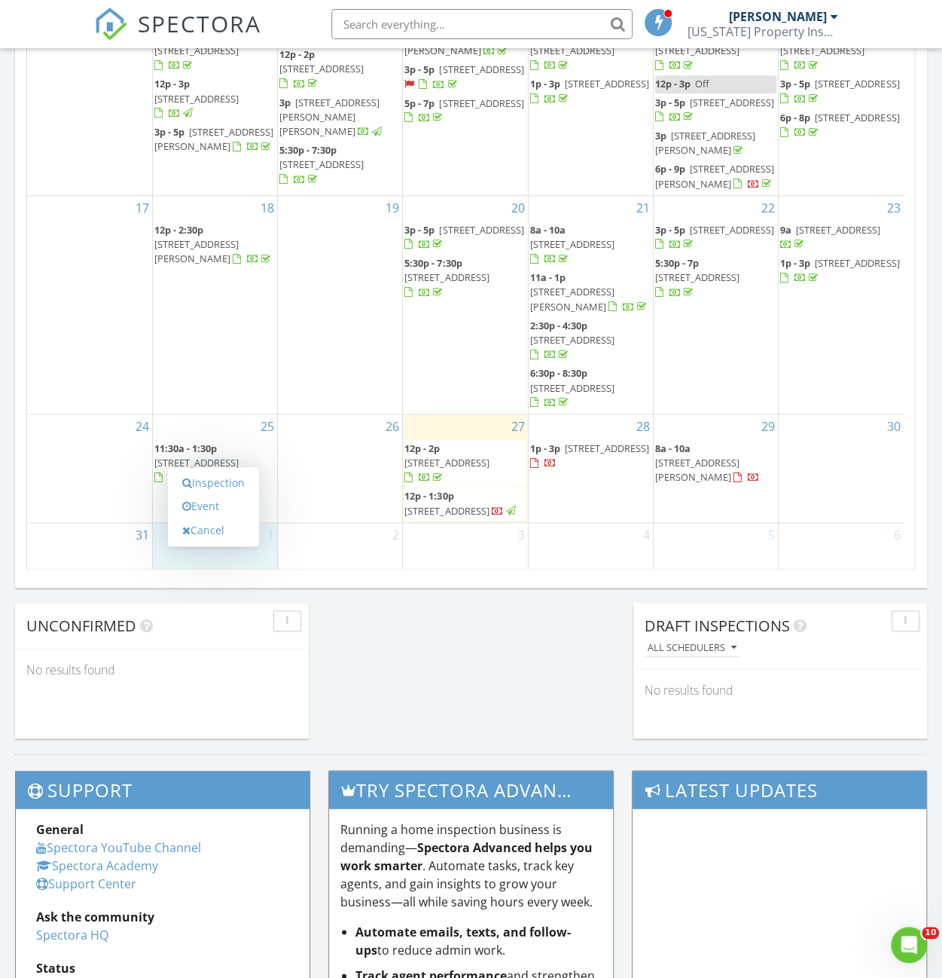
click at [78, 539] on div "31" at bounding box center [89, 547] width 125 height 49
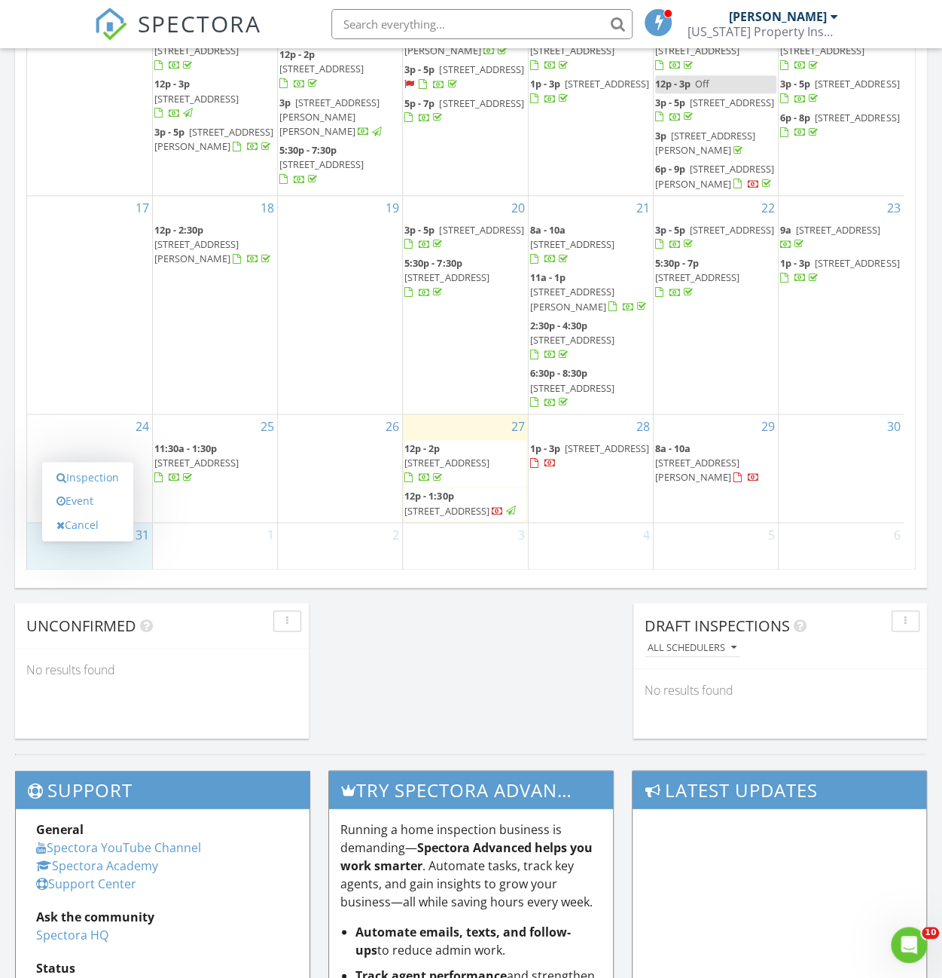
click at [578, 539] on div "4" at bounding box center [591, 547] width 124 height 49
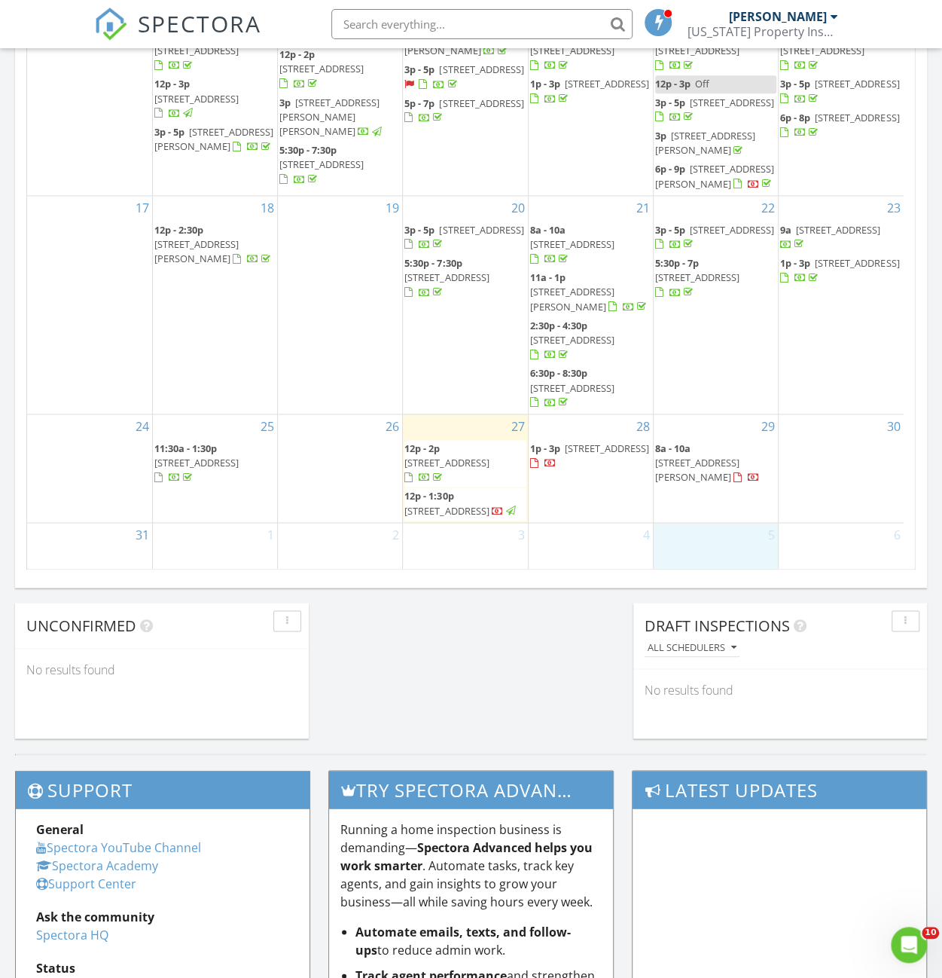
click at [719, 548] on div "5" at bounding box center [716, 547] width 124 height 49
click at [818, 551] on div "6" at bounding box center [841, 547] width 125 height 49
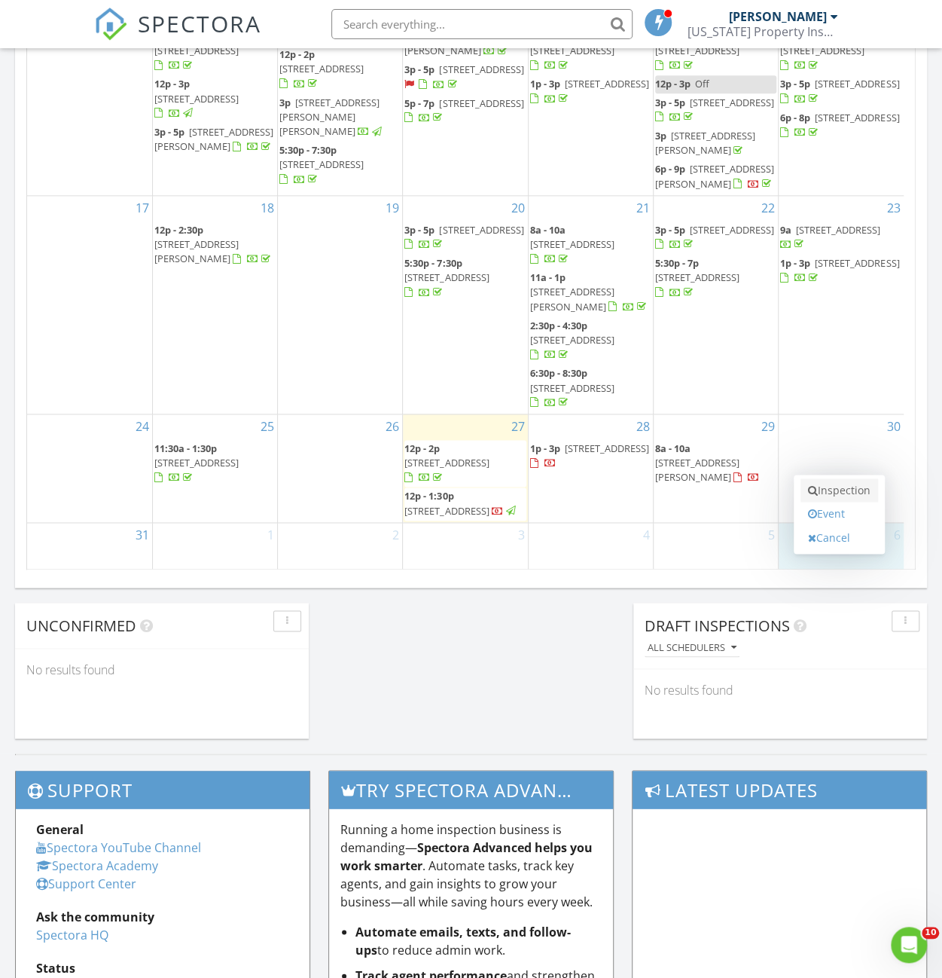
click at [841, 498] on link "Inspection" at bounding box center [840, 490] width 78 height 24
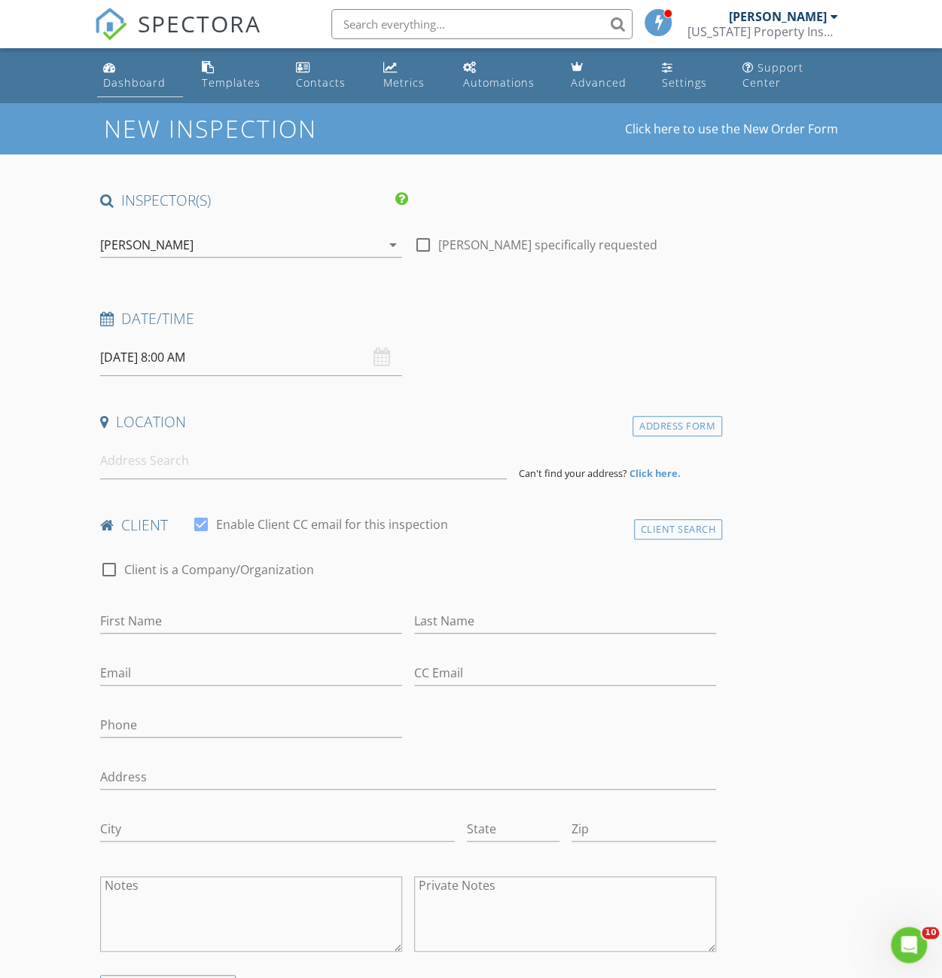
click at [118, 75] on div "Dashboard" at bounding box center [134, 82] width 63 height 14
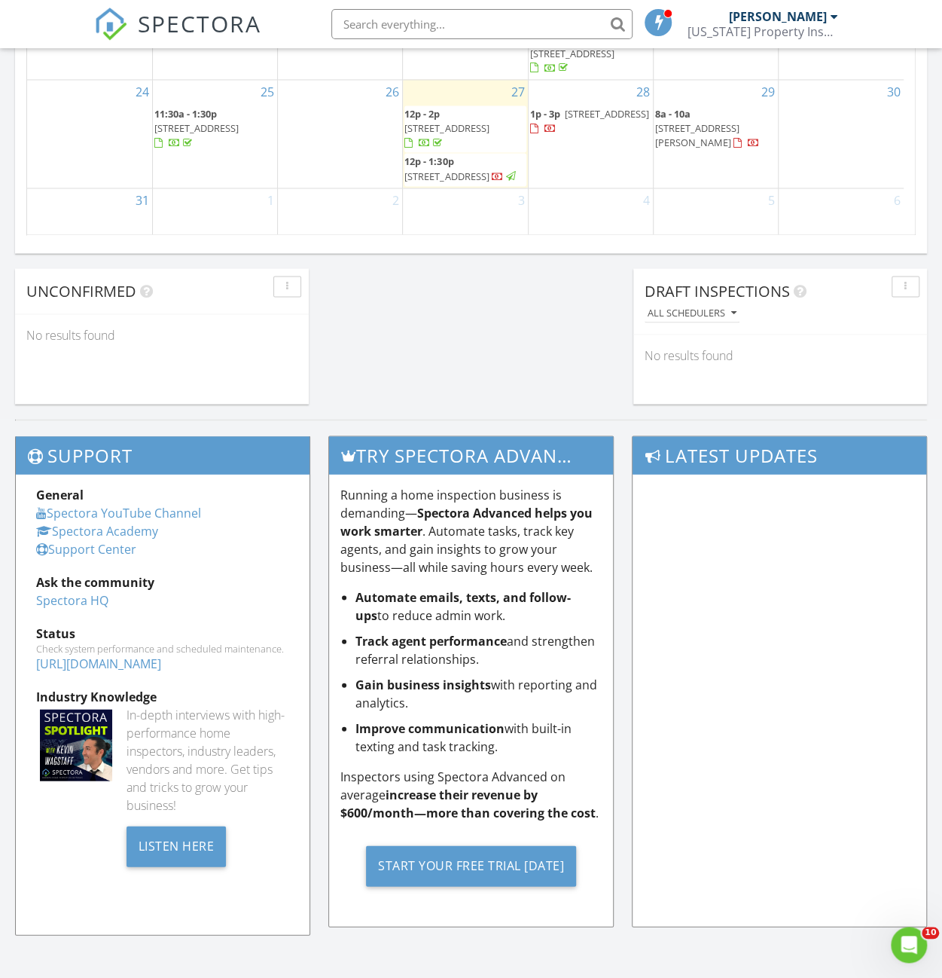
scroll to position [1088, 0]
